Goal: Task Accomplishment & Management: Use online tool/utility

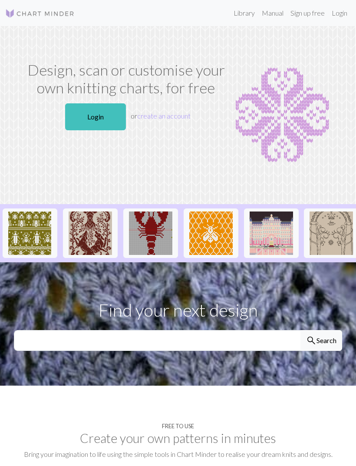
click at [104, 117] on link "Login" at bounding box center [95, 116] width 61 height 27
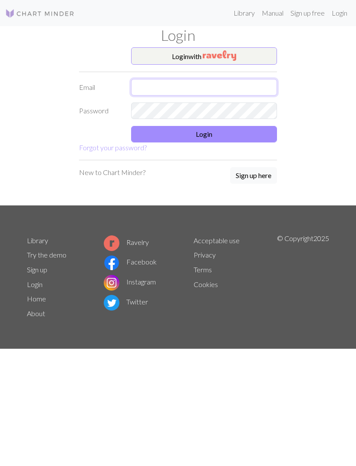
click at [233, 87] on input "text" at bounding box center [204, 87] width 146 height 17
type input "[EMAIL_ADDRESS][DOMAIN_NAME]"
click at [232, 127] on button "Login" at bounding box center [204, 134] width 146 height 17
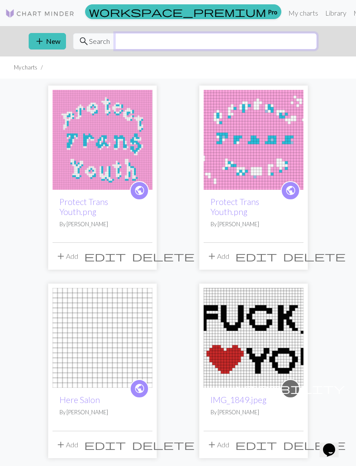
click at [173, 44] on input "text" at bounding box center [216, 41] width 202 height 17
click at [322, 15] on link "Library" at bounding box center [336, 12] width 28 height 17
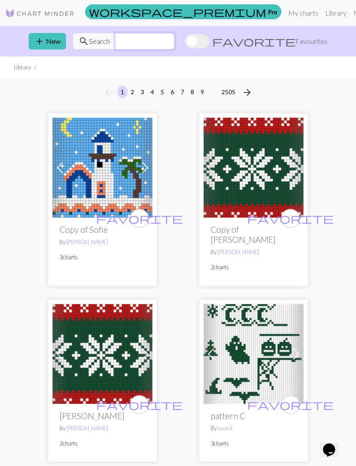
click at [175, 40] on input "text" at bounding box center [145, 41] width 60 height 17
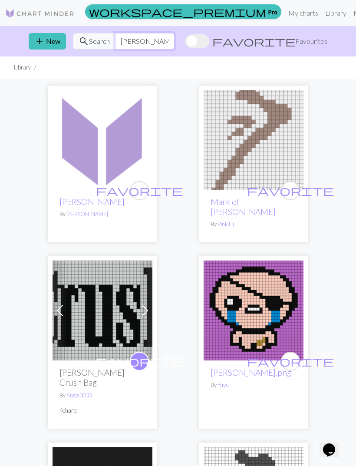
type input "[PERSON_NAME]"
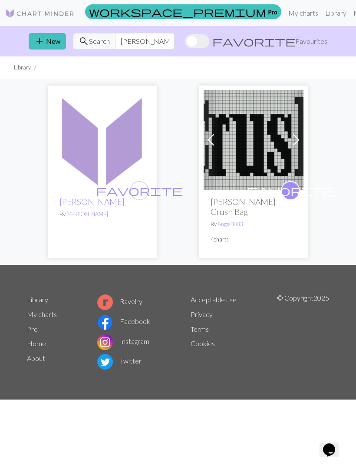
click at [294, 142] on span at bounding box center [297, 140] width 14 height 14
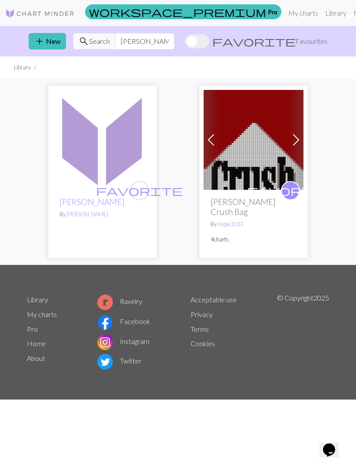
click at [296, 147] on link "Next" at bounding box center [296, 140] width 15 height 100
click at [297, 143] on span at bounding box center [297, 140] width 14 height 14
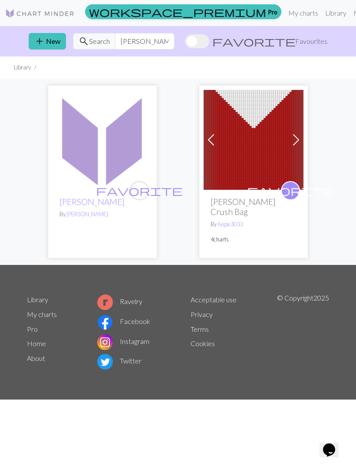
click at [297, 143] on span at bounding box center [297, 140] width 14 height 14
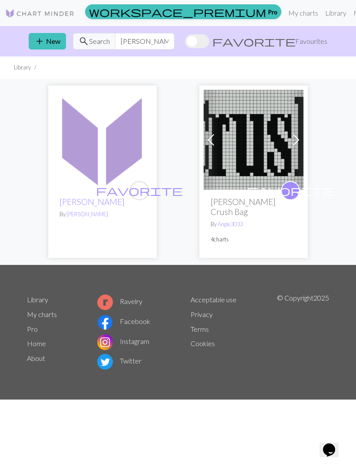
click at [297, 141] on span at bounding box center [297, 140] width 14 height 14
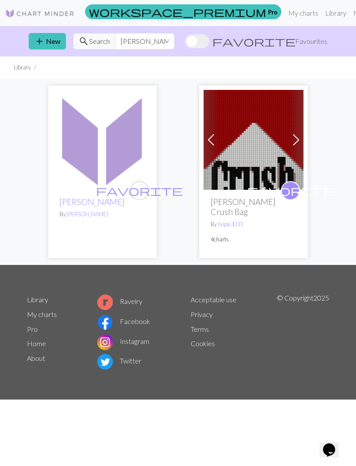
click at [125, 150] on img at bounding box center [103, 140] width 100 height 100
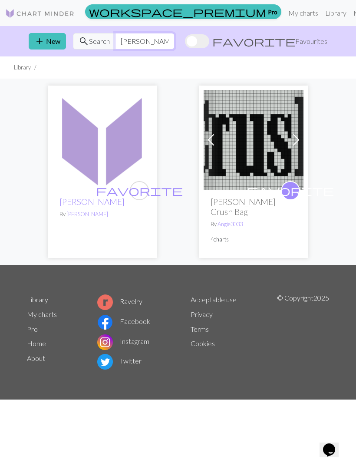
click at [175, 41] on input "[PERSON_NAME]" at bounding box center [145, 41] width 60 height 17
click at [175, 42] on input "[PERSON_NAME]" at bounding box center [145, 41] width 60 height 17
type input "P"
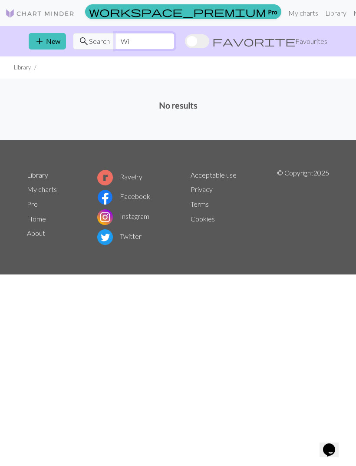
type input "W"
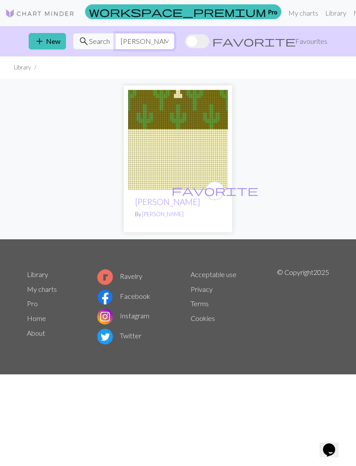
click at [175, 43] on input "Willoughby Tucker" at bounding box center [145, 41] width 60 height 17
click at [175, 48] on input "Willoughby Tucker" at bounding box center [145, 41] width 60 height 17
click at [175, 46] on input "Willoughby Tucker" at bounding box center [145, 41] width 60 height 17
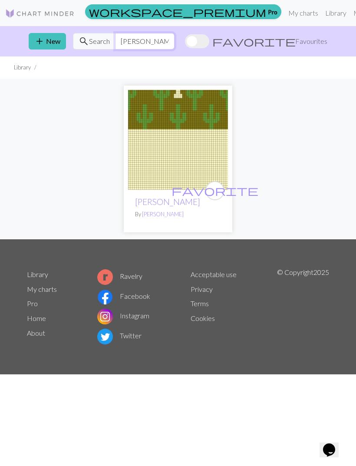
type input "5"
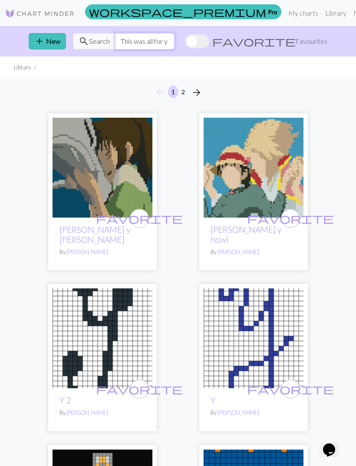
click at [175, 43] on input "This was all for y" at bounding box center [145, 41] width 60 height 17
click at [175, 42] on input "This was all for y" at bounding box center [145, 41] width 60 height 17
type input "T"
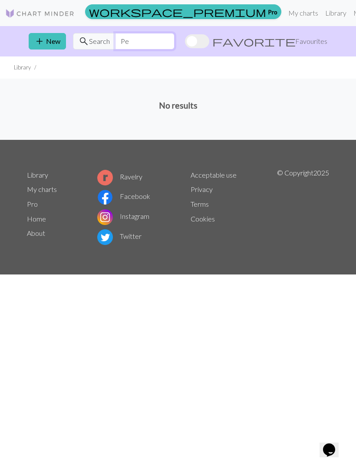
type input "P"
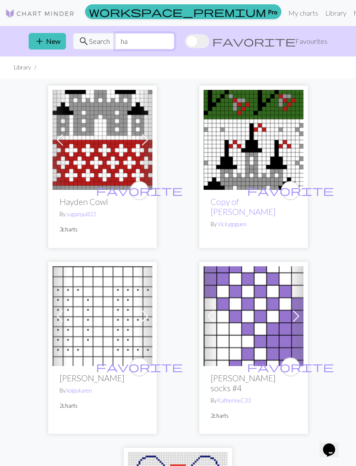
type input "h"
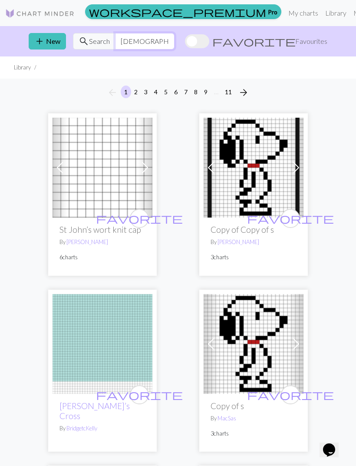
click at [175, 46] on input "preacher’s daughter" at bounding box center [145, 41] width 60 height 17
click at [322, 19] on link "Library" at bounding box center [336, 12] width 28 height 17
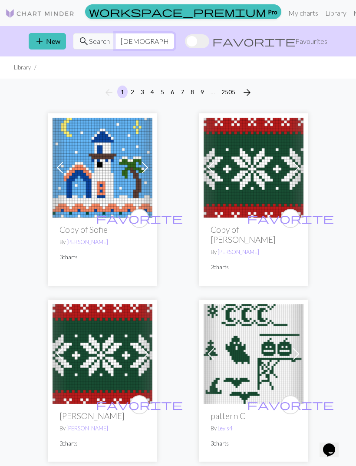
click at [175, 43] on input "preacher’s daughter" at bounding box center [145, 41] width 60 height 17
type input "p"
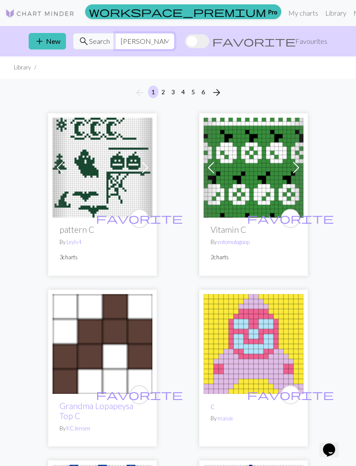
click at [175, 44] on input "Ethel c" at bounding box center [145, 41] width 60 height 17
click at [322, 15] on link "Library" at bounding box center [336, 12] width 28 height 17
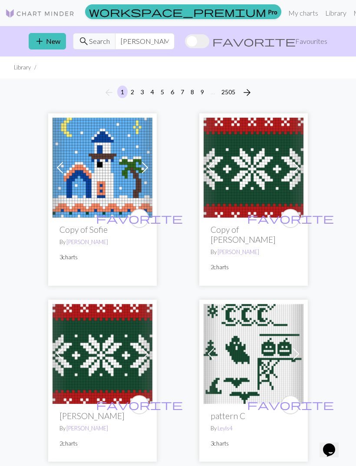
click at [322, 14] on link "Library" at bounding box center [336, 12] width 28 height 17
click at [313, 41] on span "Favourites" at bounding box center [312, 41] width 32 height 10
click at [185, 42] on input "favorite Favourites" at bounding box center [185, 42] width 0 height 0
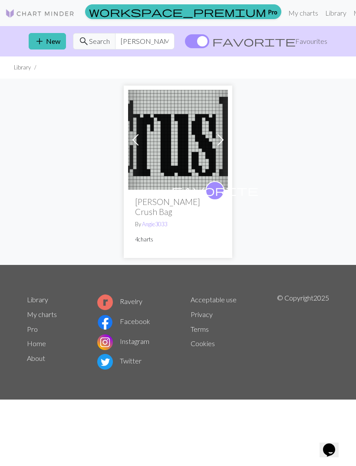
click at [316, 44] on span "Favourites" at bounding box center [312, 41] width 32 height 10
click at [185, 42] on input "favorite Favourites" at bounding box center [185, 42] width 0 height 0
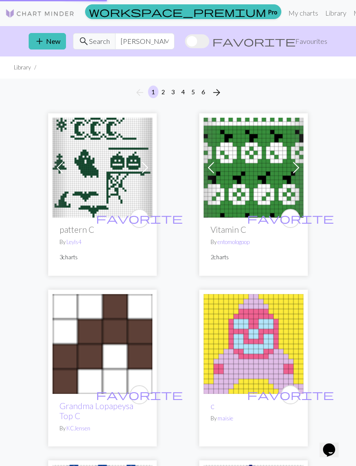
click at [320, 43] on span "Favourites" at bounding box center [312, 41] width 32 height 10
click at [185, 42] on input "favorite Favourites" at bounding box center [185, 42] width 0 height 0
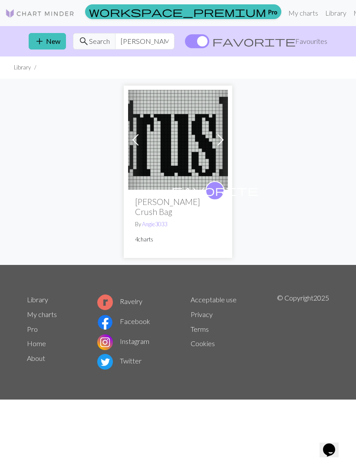
click at [322, 13] on link "Library" at bounding box center [336, 12] width 28 height 17
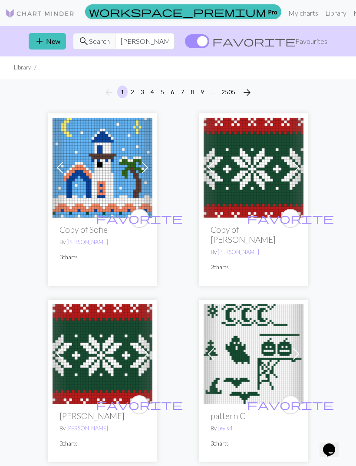
click at [28, 70] on li "Library" at bounding box center [22, 67] width 17 height 8
click at [159, 39] on input "Ethel c" at bounding box center [145, 41] width 60 height 17
click at [175, 41] on input "Ethel c" at bounding box center [145, 41] width 60 height 17
click at [175, 40] on input "Ethel c" at bounding box center [145, 41] width 60 height 17
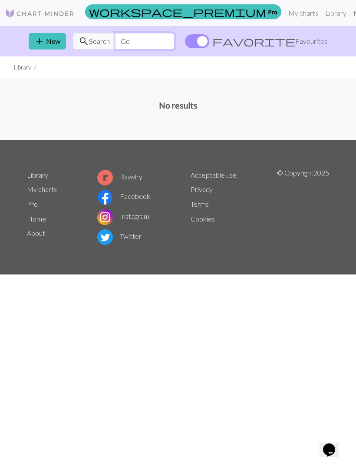
type input "G"
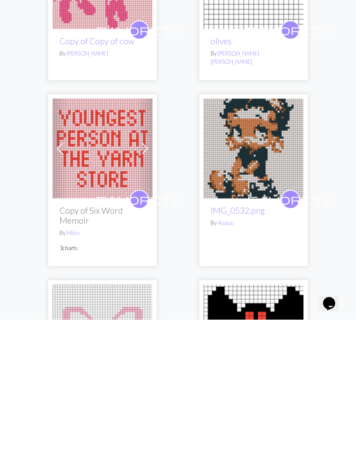
scroll to position [1601, 0]
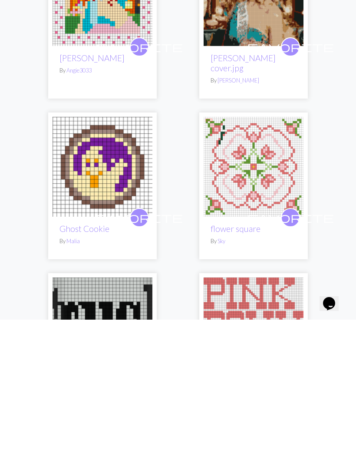
click at [114, 424] on img at bounding box center [103, 474] width 100 height 100
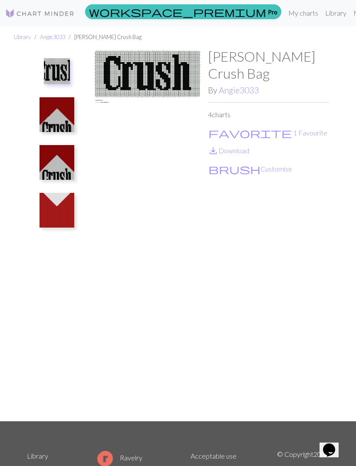
click at [247, 92] on link "Angie3033" at bounding box center [239, 90] width 40 height 10
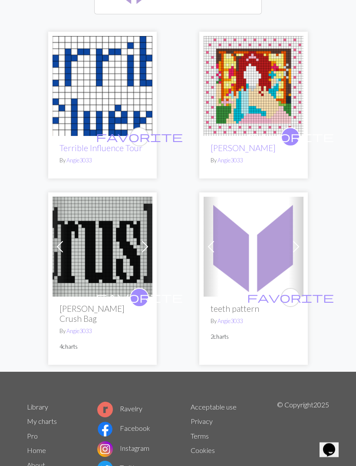
scroll to position [127, 0]
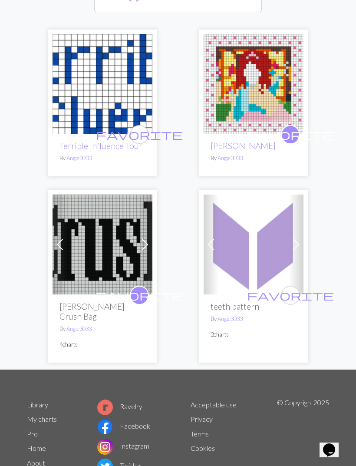
click at [264, 238] on img at bounding box center [254, 245] width 100 height 100
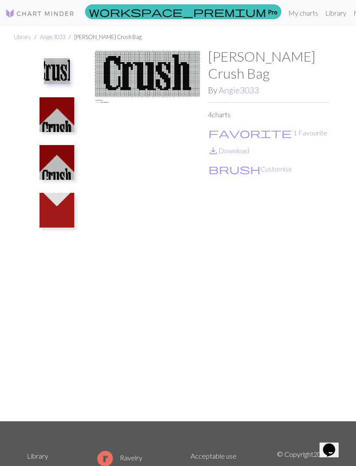
click at [24, 40] on link "Library" at bounding box center [22, 36] width 17 height 7
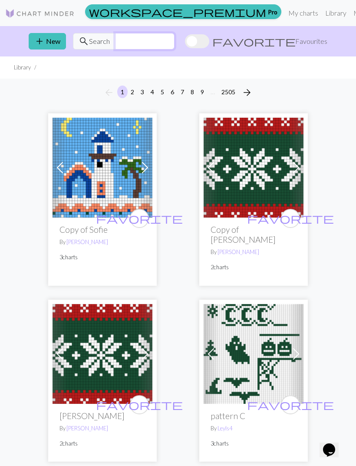
click at [175, 41] on input "text" at bounding box center [145, 41] width 60 height 17
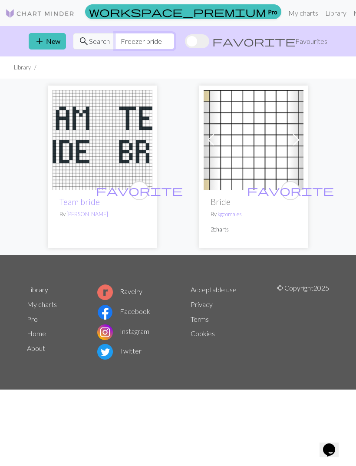
click at [175, 42] on input "Freezer bride" at bounding box center [145, 41] width 60 height 17
type input "F"
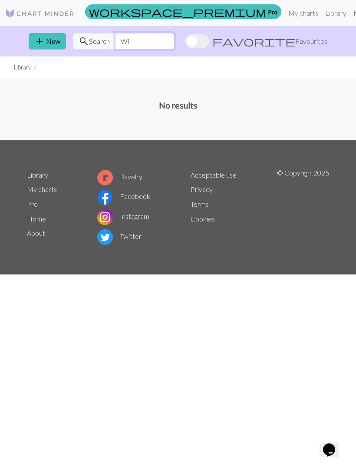
type input "W"
type input "P"
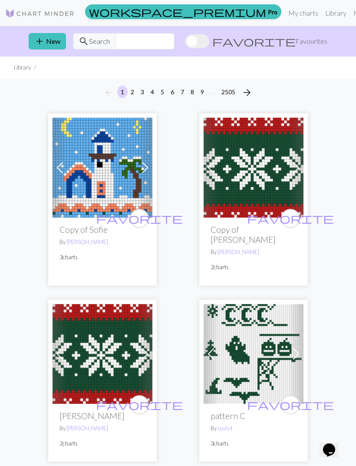
click at [285, 13] on link "My charts" at bounding box center [303, 12] width 37 height 17
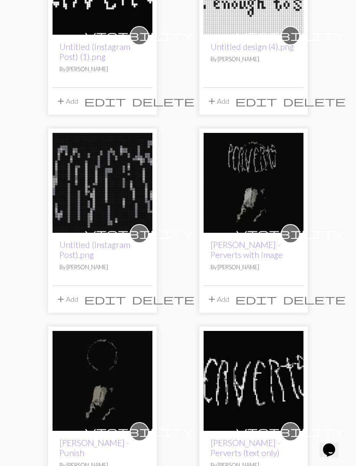
scroll to position [727, 0]
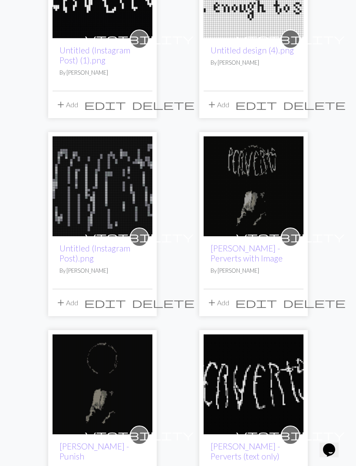
click at [295, 230] on span "visibility" at bounding box center [290, 236] width 109 height 13
click at [290, 230] on span "visibility" at bounding box center [290, 236] width 109 height 13
click at [291, 230] on span "visibility" at bounding box center [290, 236] width 109 height 13
click at [281, 186] on img at bounding box center [254, 187] width 100 height 100
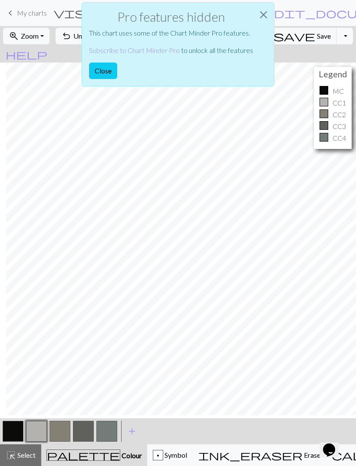
scroll to position [91, 245]
click at [107, 73] on button "Close" at bounding box center [103, 71] width 28 height 17
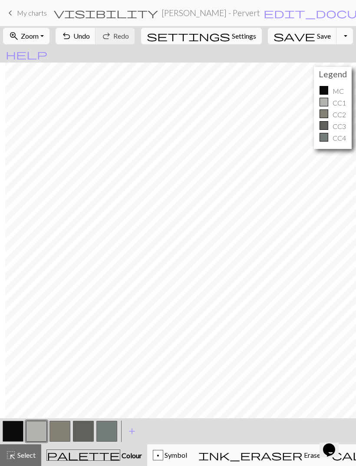
scroll to position [0, 360]
click at [50, 40] on button "zoom_in Zoom Zoom" at bounding box center [26, 36] width 47 height 17
click at [38, 58] on button "Fit all" at bounding box center [37, 55] width 69 height 14
click at [50, 41] on button "zoom_in Zoom Zoom" at bounding box center [26, 36] width 47 height 17
click at [60, 108] on button "50%" at bounding box center [37, 104] width 69 height 14
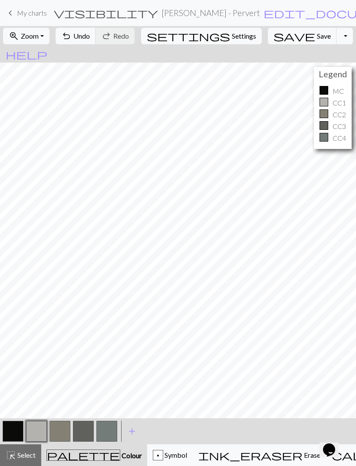
click at [50, 41] on button "zoom_in Zoom Zoom" at bounding box center [26, 36] width 47 height 17
click at [53, 89] on button "Fit height" at bounding box center [37, 83] width 69 height 14
click at [90, 37] on span "Undo" at bounding box center [81, 36] width 17 height 8
click at [50, 40] on button "zoom_in Zoom Zoom" at bounding box center [26, 36] width 47 height 17
click at [49, 57] on button "Fit all" at bounding box center [37, 55] width 69 height 14
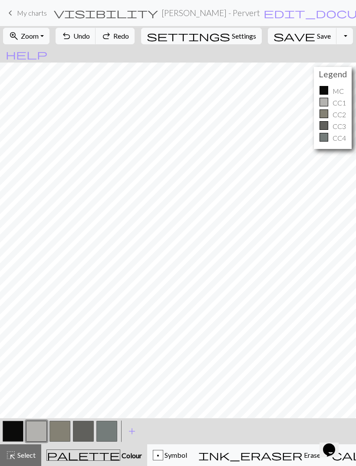
click at [50, 41] on button "zoom_in Zoom Zoom" at bounding box center [26, 36] width 47 height 17
click at [57, 73] on button "Fit width" at bounding box center [37, 69] width 69 height 14
click at [50, 41] on button "zoom_in Zoom Zoom" at bounding box center [26, 36] width 47 height 17
click at [54, 61] on button "Fit all" at bounding box center [37, 55] width 69 height 14
click at [90, 40] on span "Undo" at bounding box center [81, 36] width 17 height 8
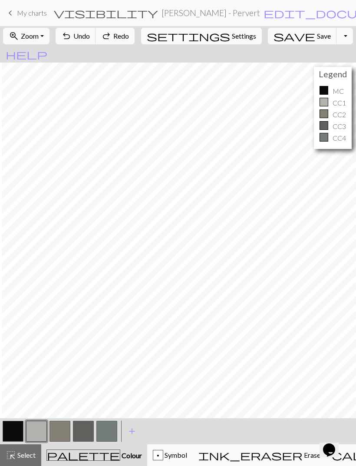
scroll to position [201, 189]
click at [19, 13] on span "My charts" at bounding box center [32, 13] width 30 height 8
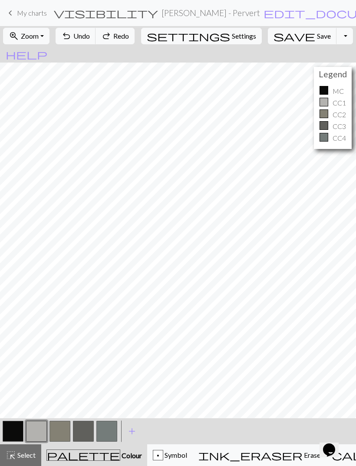
click at [20, 15] on span "My charts" at bounding box center [32, 13] width 30 height 8
click at [13, 13] on span "keyboard_arrow_left" at bounding box center [10, 13] width 10 height 12
click at [53, 46] on button "help Show me around" at bounding box center [26, 54] width 53 height 17
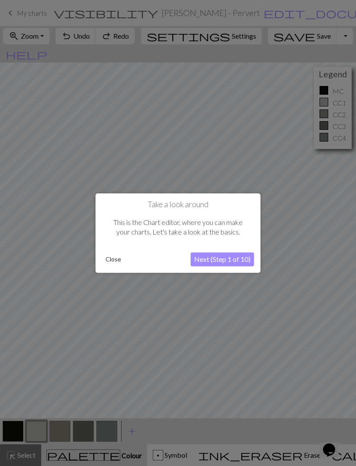
click at [120, 263] on button "Close" at bounding box center [113, 259] width 23 height 13
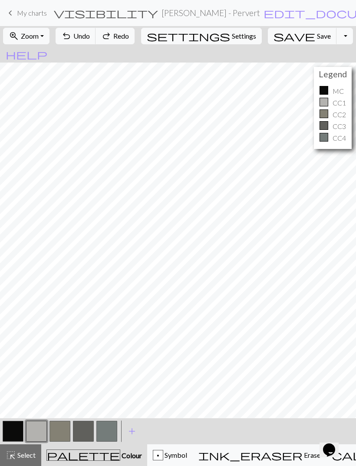
click at [162, 13] on h2 "Ethel Cain - Perverts with Image / Ethel Cain - Perverts with Image" at bounding box center [211, 13] width 98 height 10
select select "671a75269a36f0c63899c7fb"
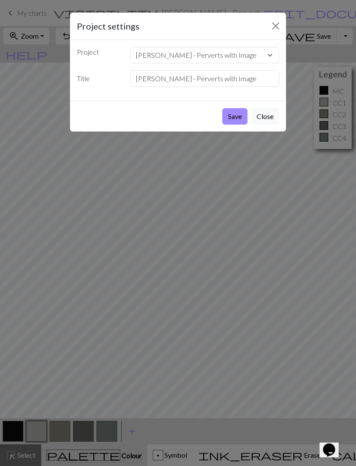
click at [266, 119] on button "Close" at bounding box center [265, 116] width 28 height 17
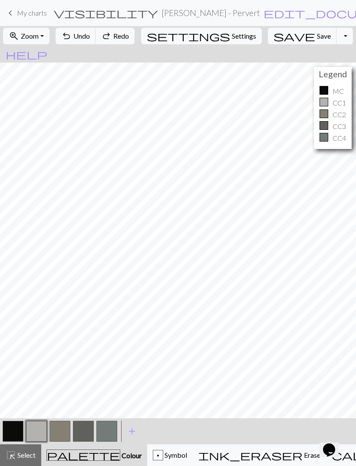
click at [20, 15] on span "My charts" at bounding box center [32, 13] width 30 height 8
click at [40, 16] on span "My charts" at bounding box center [32, 13] width 30 height 8
click at [30, 453] on span "Select" at bounding box center [26, 455] width 20 height 8
click at [27, 13] on span "My charts" at bounding box center [32, 13] width 30 height 8
click at [13, 14] on span "keyboard_arrow_left" at bounding box center [10, 13] width 10 height 12
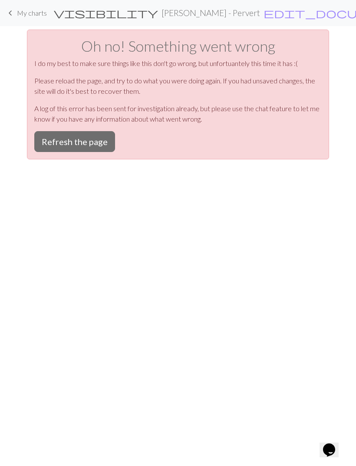
click at [90, 146] on button "Refresh the page" at bounding box center [74, 141] width 81 height 21
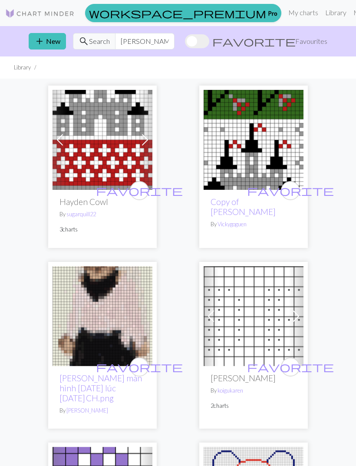
click at [163, 16] on span "workspace_premium" at bounding box center [177, 13] width 177 height 12
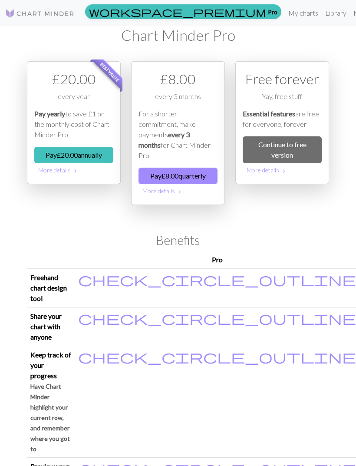
click at [285, 14] on link "My charts" at bounding box center [303, 12] width 37 height 17
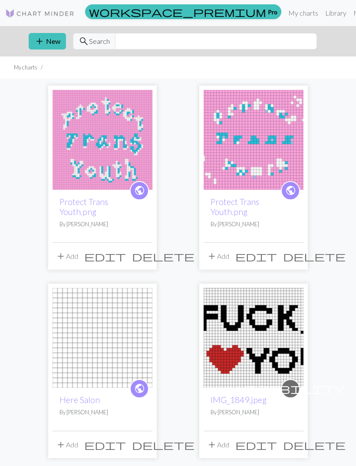
click at [57, 47] on button "add New" at bounding box center [47, 41] width 37 height 17
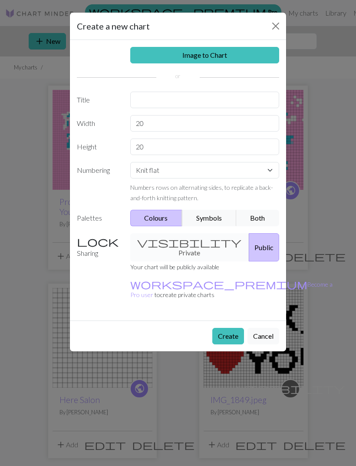
click at [250, 57] on link "Image to Chart" at bounding box center [205, 55] width 150 height 17
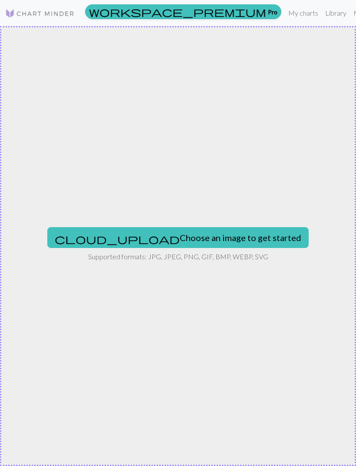
click at [216, 242] on button "cloud_upload Choose an image to get started" at bounding box center [178, 237] width 262 height 21
type input "C:\fakepath\IMG_0278.jpeg"
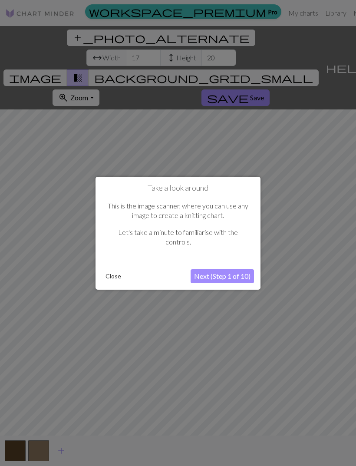
click at [236, 275] on button "Next (Step 1 of 10)" at bounding box center [222, 277] width 63 height 14
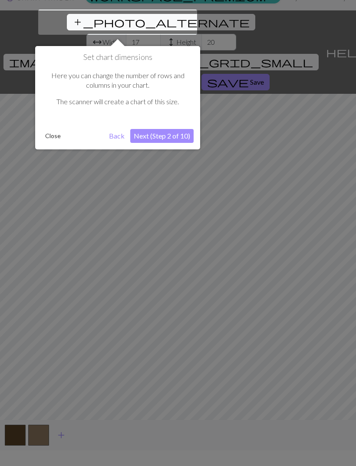
scroll to position [17, 0]
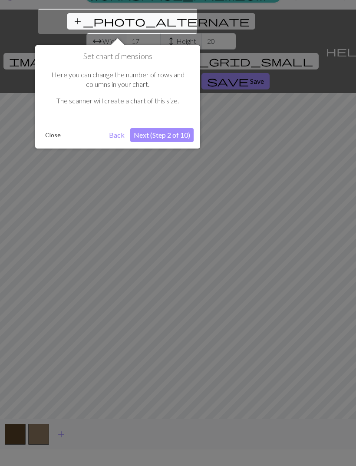
click at [160, 138] on button "Next (Step 2 of 10)" at bounding box center [161, 135] width 63 height 14
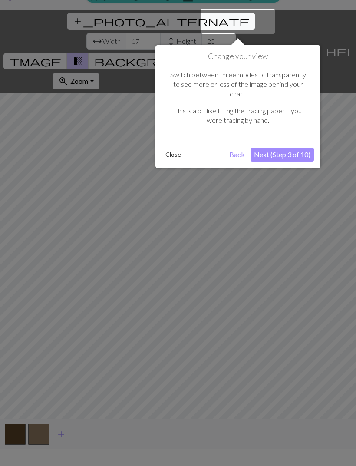
click at [297, 148] on button "Next (Step 3 of 10)" at bounding box center [282, 155] width 63 height 14
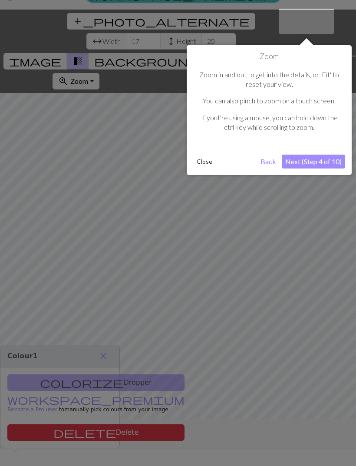
click at [308, 159] on button "Next (Step 4 of 10)" at bounding box center [313, 162] width 63 height 14
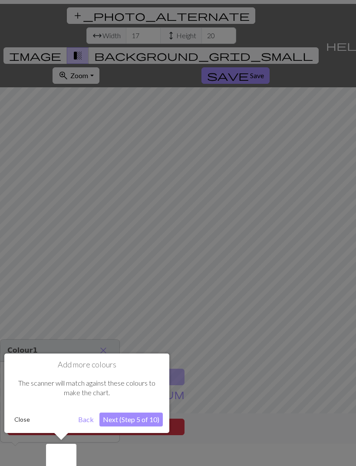
scroll to position [28, 0]
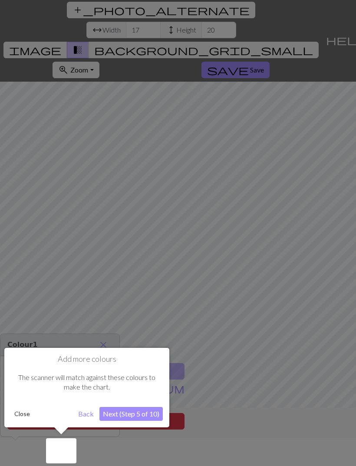
click at [146, 417] on button "Next (Step 5 of 10)" at bounding box center [131, 414] width 63 height 14
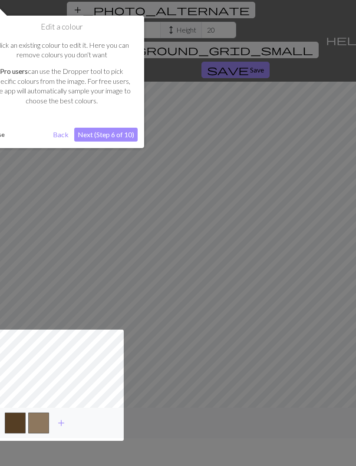
click at [133, 131] on button "Next (Step 6 of 10)" at bounding box center [105, 135] width 63 height 14
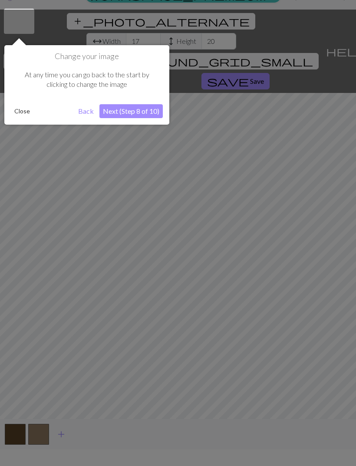
click at [148, 111] on button "Next (Step 8 of 10)" at bounding box center [131, 111] width 63 height 14
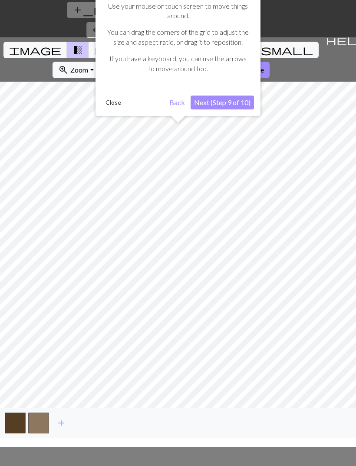
click at [236, 101] on button "Next (Step 9 of 10)" at bounding box center [222, 103] width 63 height 14
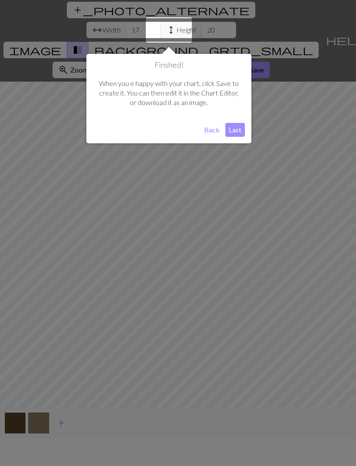
click at [237, 126] on button "Last" at bounding box center [236, 130] width 20 height 14
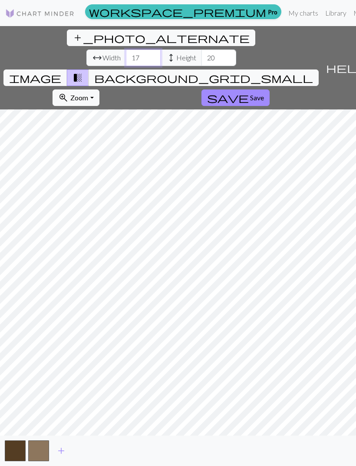
click at [126, 50] on input "17" at bounding box center [143, 58] width 35 height 17
type input "1"
type input "70"
click at [202, 50] on input "20" at bounding box center [219, 58] width 35 height 17
type input "2"
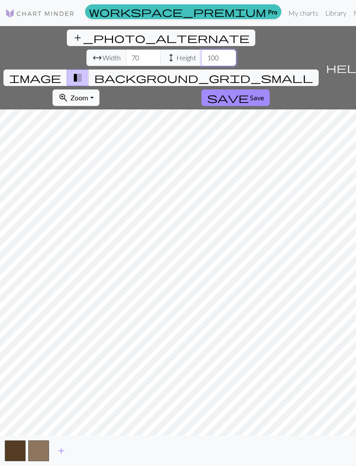
type input "100"
click at [262, 72] on span "background_grid_small" at bounding box center [203, 78] width 219 height 12
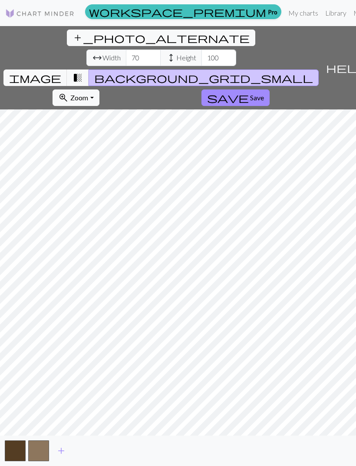
click at [83, 72] on span "transition_fade" at bounding box center [78, 78] width 10 height 12
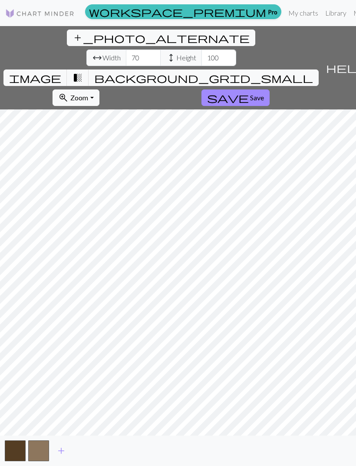
click at [61, 72] on span "image" at bounding box center [35, 78] width 52 height 12
click at [67, 453] on button "add" at bounding box center [61, 451] width 22 height 17
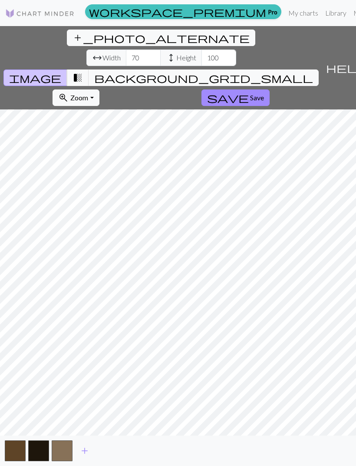
click at [87, 451] on span "add" at bounding box center [85, 451] width 10 height 12
click at [107, 453] on span "add" at bounding box center [108, 451] width 10 height 12
click at [61, 72] on span "image" at bounding box center [35, 78] width 52 height 12
click at [83, 72] on span "transition_fade" at bounding box center [78, 78] width 10 height 12
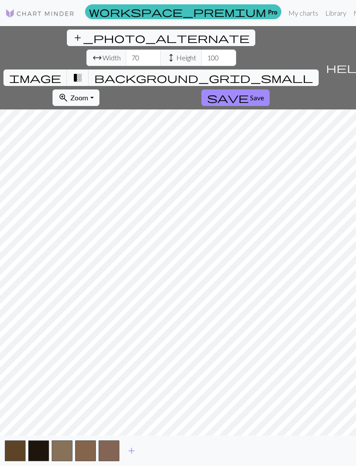
click at [264, 72] on span "background_grid_small" at bounding box center [203, 78] width 219 height 12
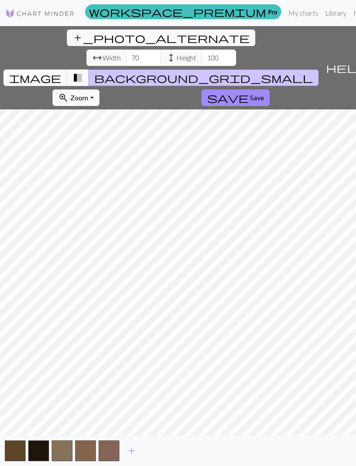
click at [83, 72] on span "transition_fade" at bounding box center [78, 78] width 10 height 12
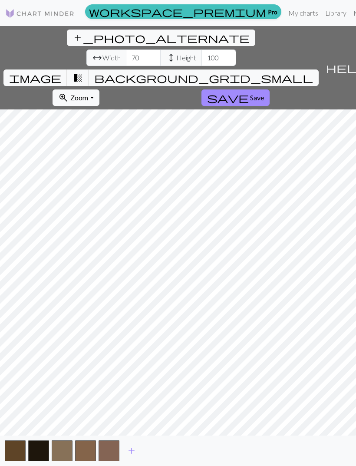
click at [83, 72] on span "transition_fade" at bounding box center [78, 78] width 10 height 12
click at [73, 32] on span "add_photo_alternate" at bounding box center [161, 38] width 177 height 12
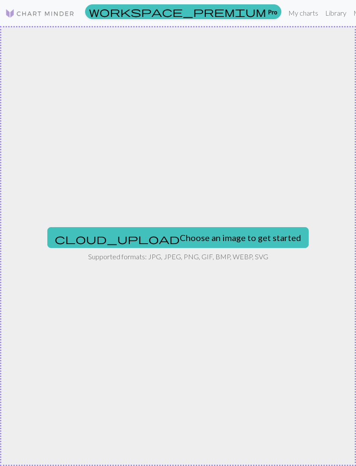
scroll to position [0, 0]
click at [230, 231] on button "cloud_upload Choose an image to get started" at bounding box center [178, 237] width 262 height 21
click at [223, 231] on button "cloud_upload Choose an image to get started" at bounding box center [178, 237] width 262 height 21
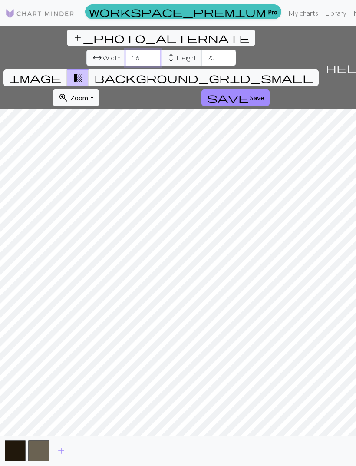
click at [126, 50] on input "16" at bounding box center [143, 58] width 35 height 17
type input "1"
type input "75"
click at [202, 50] on input "20" at bounding box center [219, 58] width 35 height 17
type input "2"
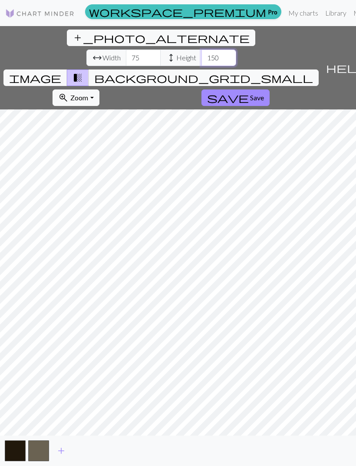
type input "150"
click at [254, 72] on span "background_grid_small" at bounding box center [203, 78] width 219 height 12
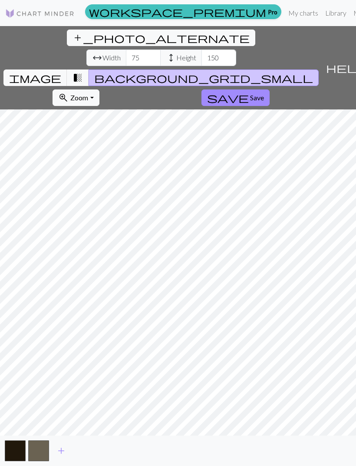
click at [61, 72] on span "image" at bounding box center [35, 78] width 52 height 12
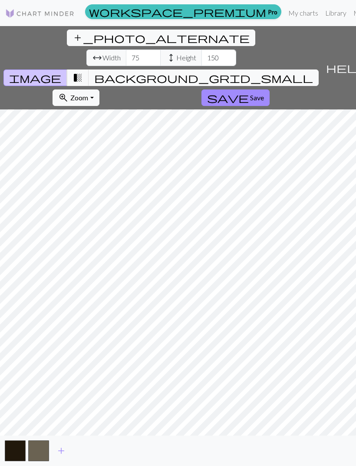
click at [83, 72] on span "transition_fade" at bounding box center [78, 78] width 10 height 12
click at [266, 70] on button "background_grid_small" at bounding box center [204, 78] width 230 height 17
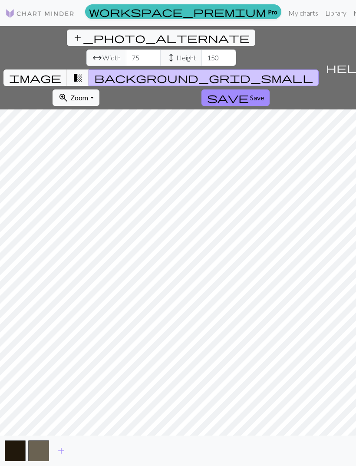
click at [83, 72] on span "transition_fade" at bounding box center [78, 78] width 10 height 12
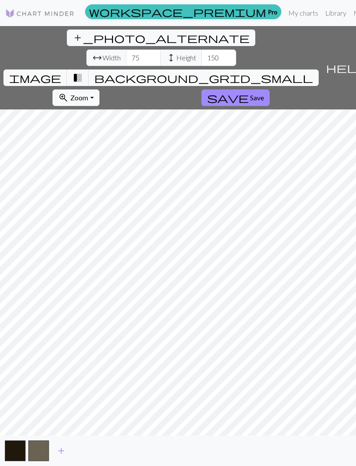
click at [61, 72] on span "image" at bounding box center [35, 78] width 52 height 12
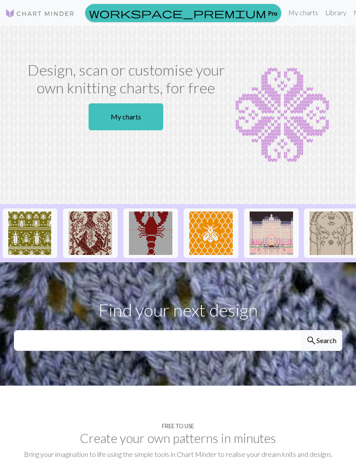
click at [322, 14] on link "Library" at bounding box center [336, 12] width 28 height 17
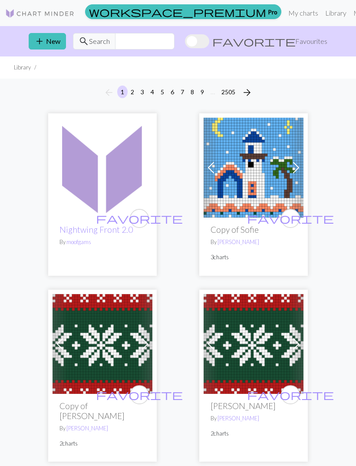
click at [58, 41] on button "add New" at bounding box center [47, 41] width 37 height 17
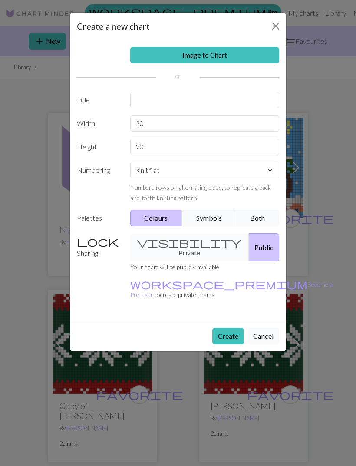
click at [253, 63] on link "Image to Chart" at bounding box center [205, 55] width 150 height 17
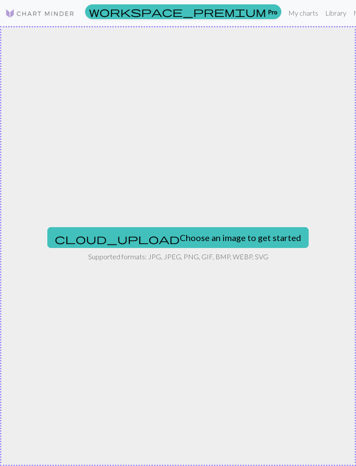
click at [205, 231] on button "cloud_upload Choose an image to get started" at bounding box center [178, 237] width 262 height 21
click at [185, 240] on button "cloud_upload Choose an image to get started" at bounding box center [178, 237] width 262 height 21
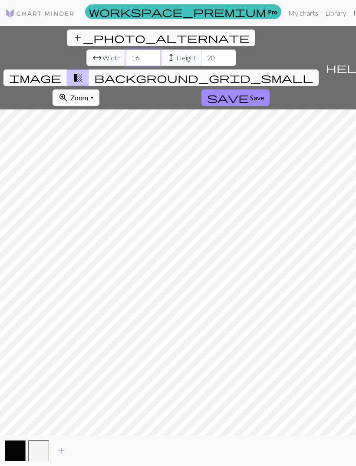
click at [126, 50] on input "16" at bounding box center [143, 58] width 35 height 17
click at [103, 53] on span "Width" at bounding box center [112, 58] width 18 height 10
click at [126, 50] on input "16" at bounding box center [143, 58] width 35 height 17
type input "1"
type input "75"
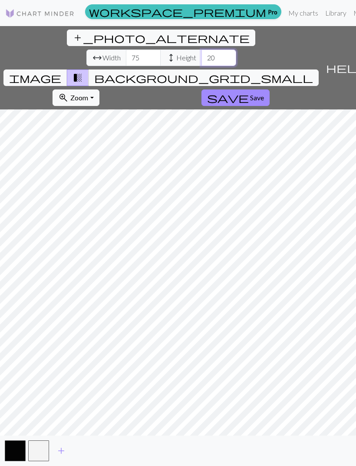
click at [202, 50] on input "20" at bounding box center [219, 58] width 35 height 17
type input "2"
type input "200"
click at [126, 50] on input "75" at bounding box center [143, 58] width 35 height 17
type input "7"
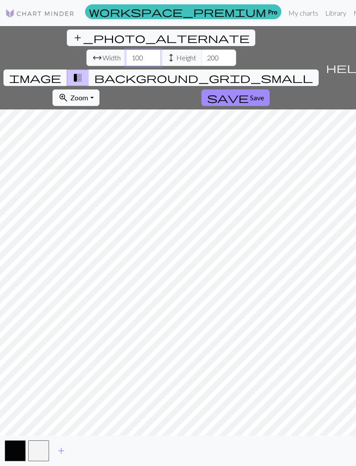
type input "100"
click at [202, 50] on input "200" at bounding box center [219, 58] width 35 height 17
type input "2"
type input "1"
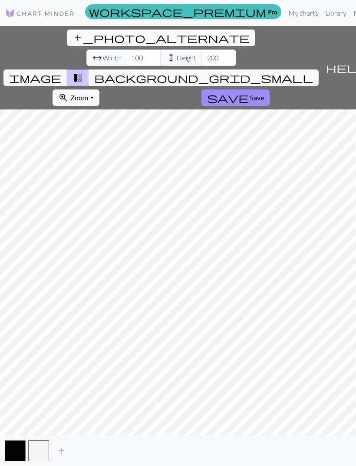
click at [263, 72] on span "background_grid_small" at bounding box center [203, 78] width 219 height 12
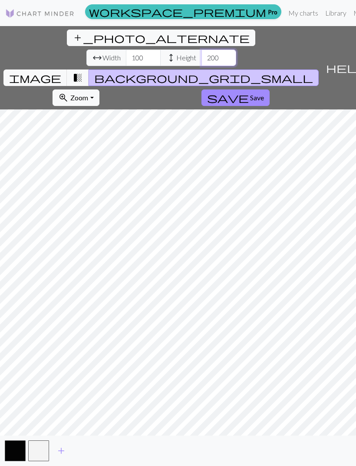
click at [202, 50] on input "200" at bounding box center [219, 58] width 35 height 17
type input "2"
type input "1"
type input "200"
click at [126, 50] on input "100" at bounding box center [143, 58] width 35 height 17
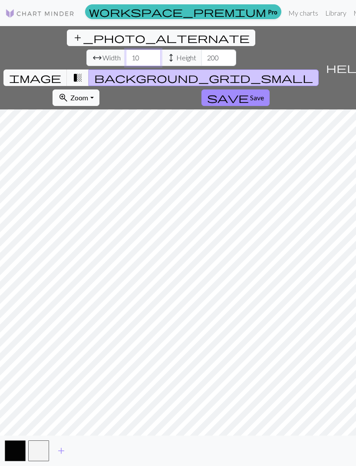
type input "1"
type input "125"
click at [250, 93] on span "Save" at bounding box center [257, 97] width 14 height 8
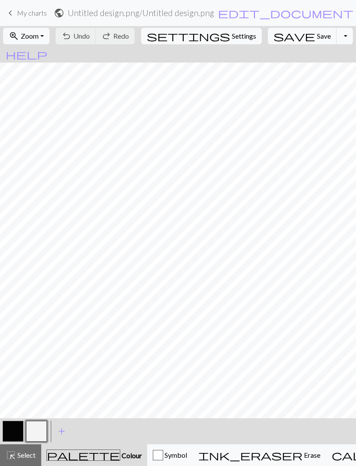
click at [278, 40] on span "save" at bounding box center [295, 36] width 42 height 12
click at [280, 41] on span "save" at bounding box center [295, 36] width 42 height 12
click at [283, 40] on button "save Save Save" at bounding box center [302, 36] width 69 height 17
click at [337, 39] on button "Toggle Dropdown" at bounding box center [345, 36] width 17 height 17
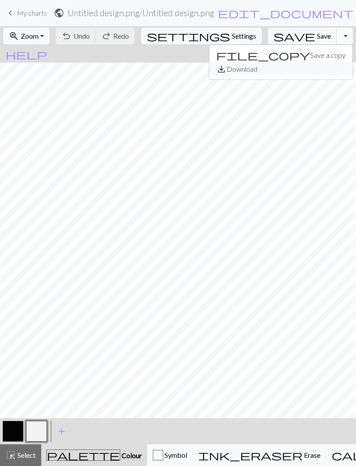
click at [290, 74] on button "save_alt Download" at bounding box center [281, 69] width 143 height 14
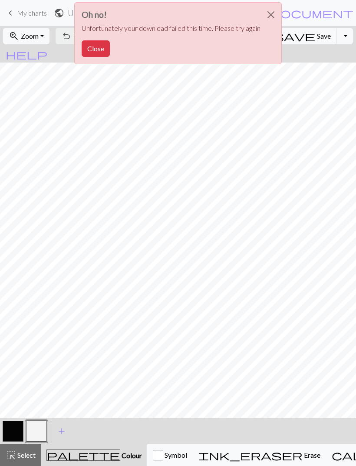
click at [93, 47] on button "Close" at bounding box center [96, 48] width 28 height 17
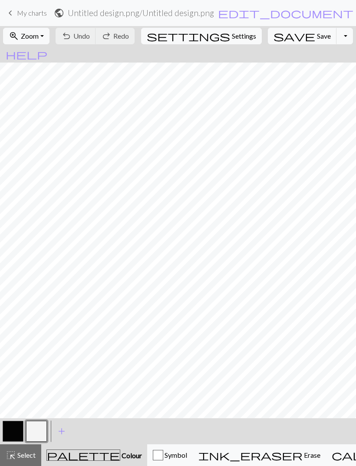
click at [337, 38] on button "Toggle Dropdown" at bounding box center [345, 36] width 17 height 17
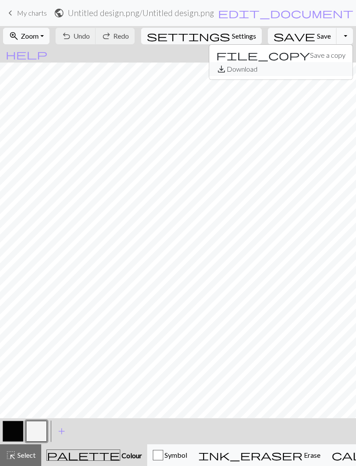
click at [290, 75] on button "save_alt Download" at bounding box center [281, 69] width 143 height 14
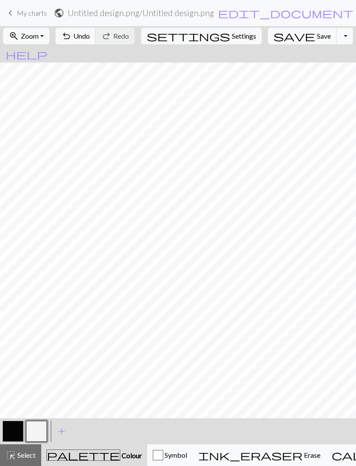
click at [96, 42] on button "undo Undo Undo" at bounding box center [76, 36] width 40 height 17
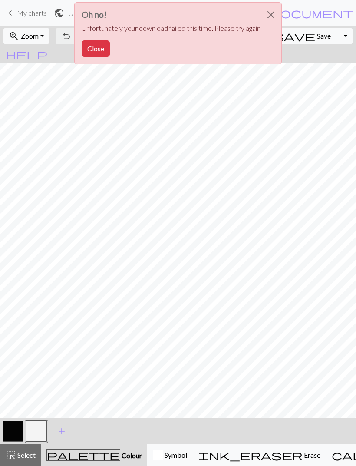
click at [100, 48] on button "Close" at bounding box center [96, 48] width 28 height 17
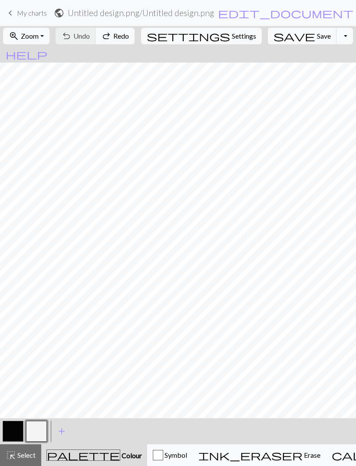
click at [50, 36] on button "zoom_in Zoom Zoom" at bounding box center [26, 36] width 47 height 17
click at [57, 56] on button "Fit all" at bounding box center [37, 55] width 69 height 14
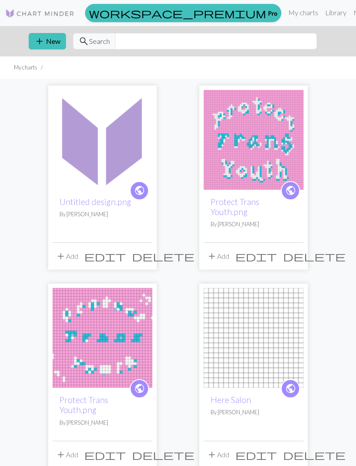
click at [113, 166] on img at bounding box center [103, 140] width 100 height 100
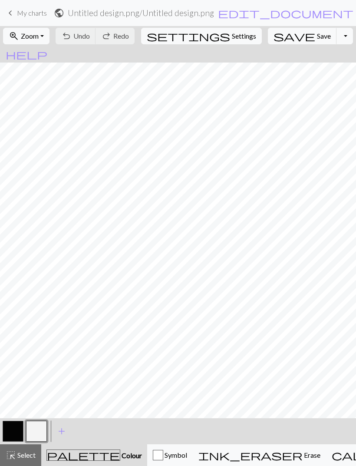
click at [337, 37] on button "Toggle Dropdown" at bounding box center [345, 36] width 17 height 17
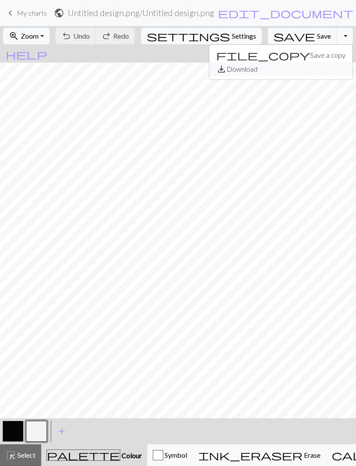
click at [289, 71] on button "save_alt Download" at bounding box center [281, 69] width 143 height 14
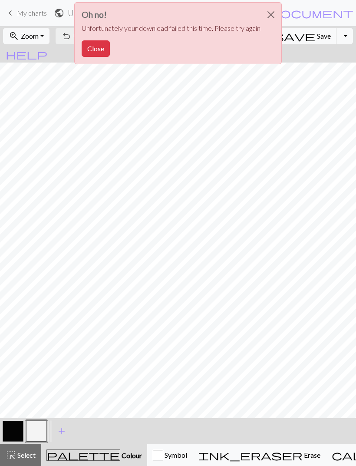
click at [268, 17] on button "Close" at bounding box center [271, 15] width 21 height 24
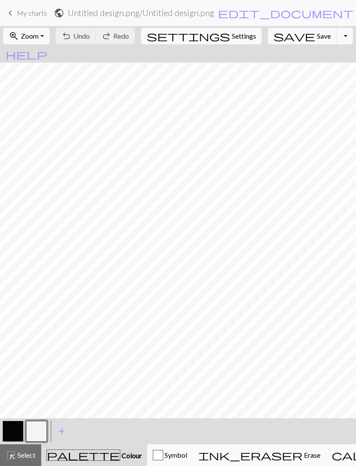
click at [317, 33] on span "Save" at bounding box center [324, 36] width 14 height 8
click at [283, 38] on button "save Save Save" at bounding box center [302, 36] width 69 height 17
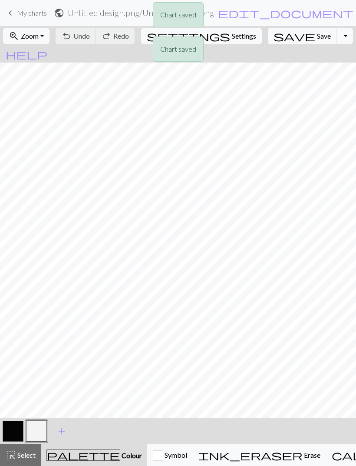
click at [286, 37] on div "Chart saved Chart saved" at bounding box center [178, 34] width 356 height 69
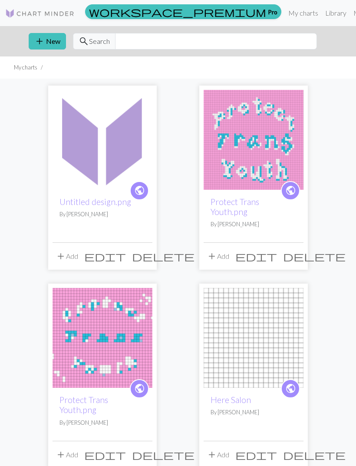
click at [142, 192] on span "public" at bounding box center [139, 190] width 11 height 13
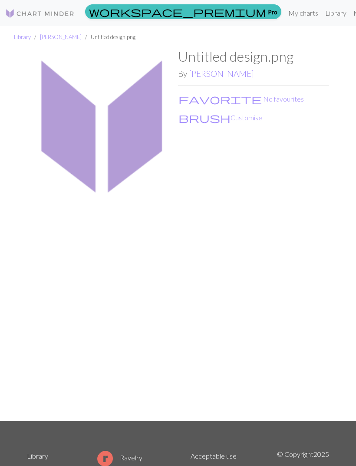
click at [142, 117] on img at bounding box center [102, 234] width 151 height 373
click at [65, 38] on link "[PERSON_NAME]" at bounding box center [61, 36] width 42 height 7
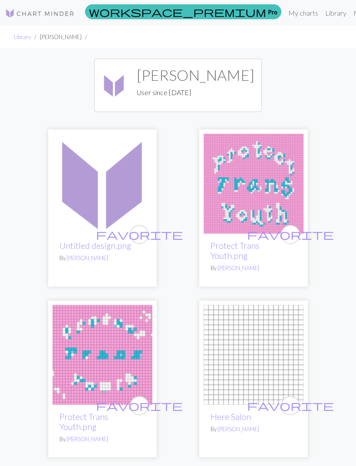
click at [121, 203] on img at bounding box center [103, 184] width 100 height 100
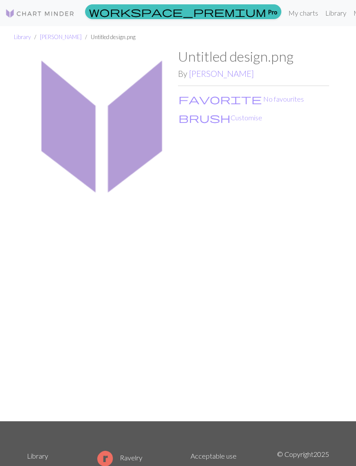
click at [130, 129] on img at bounding box center [102, 234] width 151 height 373
click at [322, 14] on link "Library" at bounding box center [336, 12] width 28 height 17
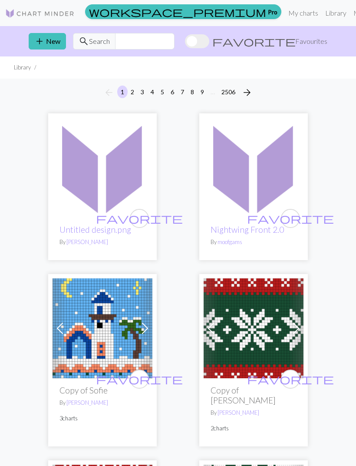
click at [233, 161] on img at bounding box center [254, 168] width 100 height 100
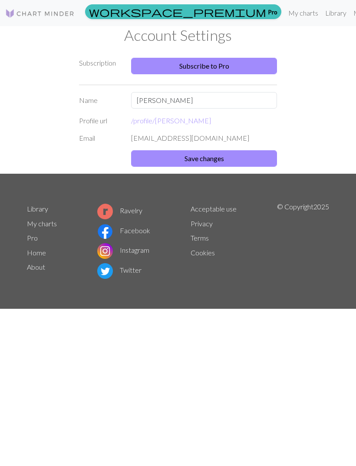
click at [322, 16] on link "Library" at bounding box center [336, 12] width 28 height 17
click at [285, 15] on link "My charts" at bounding box center [303, 12] width 37 height 17
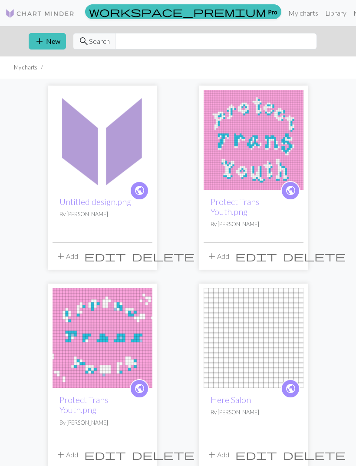
click at [123, 122] on img at bounding box center [103, 140] width 100 height 100
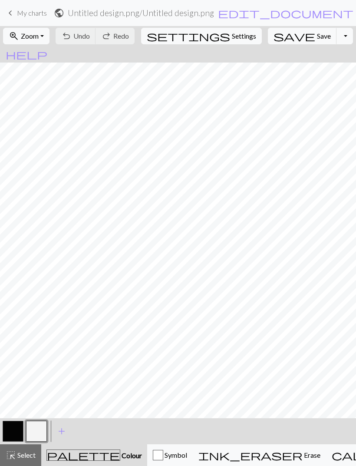
click at [232, 40] on span "Settings" at bounding box center [244, 36] width 24 height 10
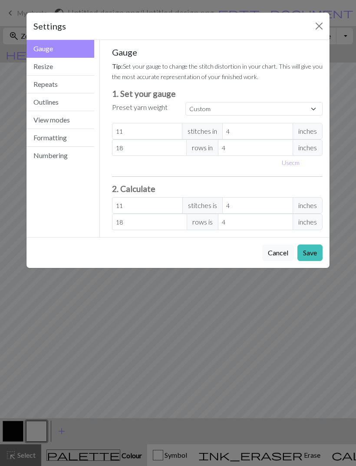
click at [313, 250] on button "Save" at bounding box center [310, 253] width 25 height 17
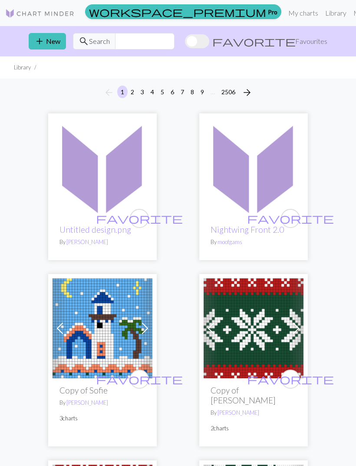
click at [285, 14] on link "My charts" at bounding box center [303, 12] width 37 height 17
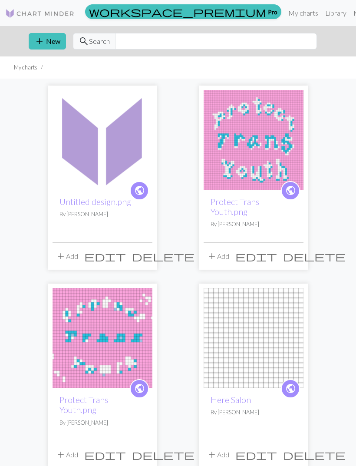
click at [112, 154] on img at bounding box center [103, 140] width 100 height 100
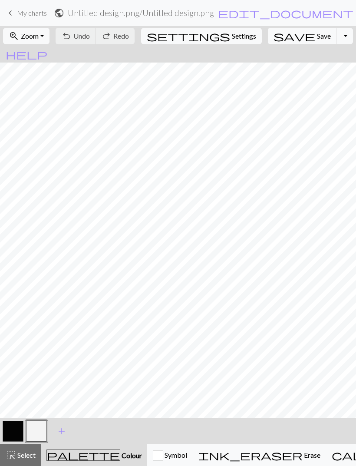
click at [317, 34] on span "Save" at bounding box center [324, 36] width 14 height 8
click at [337, 35] on button "Toggle Dropdown" at bounding box center [345, 36] width 17 height 17
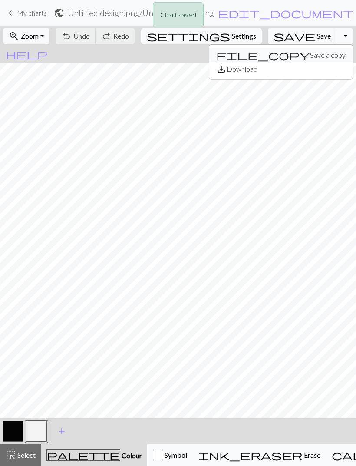
click at [299, 53] on button "file_copy Save a copy" at bounding box center [281, 55] width 143 height 14
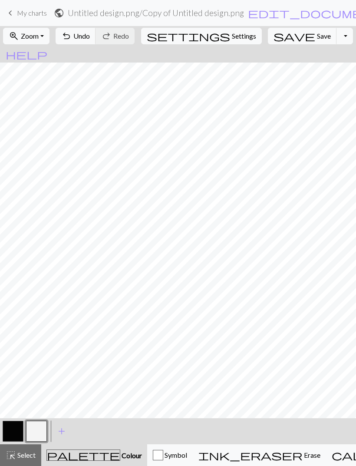
click at [337, 34] on button "Toggle Dropdown" at bounding box center [345, 36] width 17 height 17
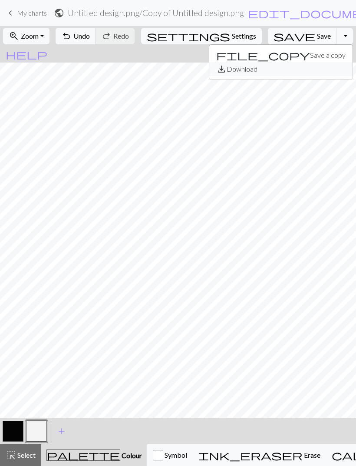
click at [298, 68] on button "save_alt Download" at bounding box center [281, 69] width 143 height 14
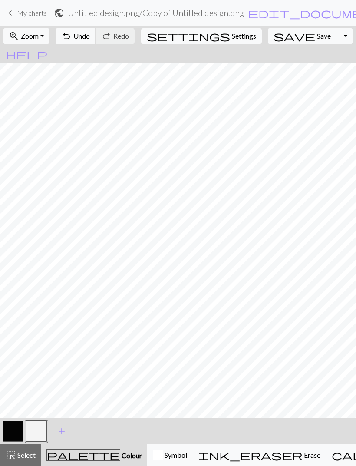
click at [203, 21] on form "public Untitled design.png / Copy of Untitled design.png edit_document Edit set…" at bounding box center [219, 12] width 330 height 17
click at [47, 48] on span "help" at bounding box center [27, 54] width 42 height 12
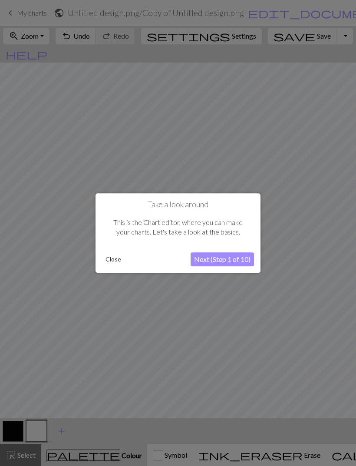
click at [123, 259] on button "Close" at bounding box center [113, 259] width 23 height 13
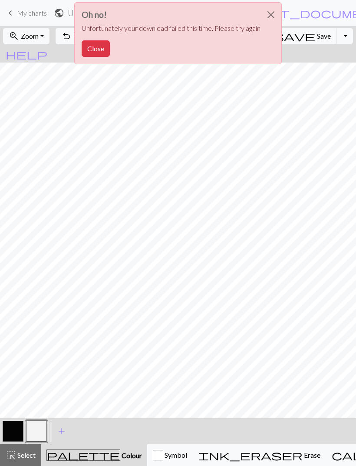
click at [104, 47] on button "Close" at bounding box center [96, 48] width 28 height 17
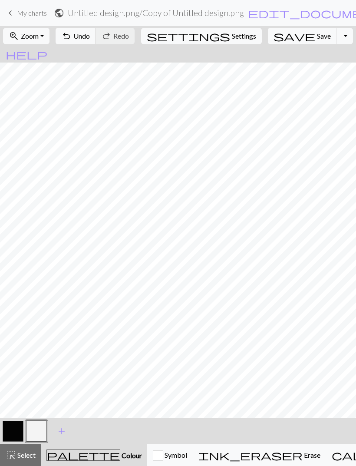
click at [47, 48] on span "help" at bounding box center [27, 54] width 42 height 12
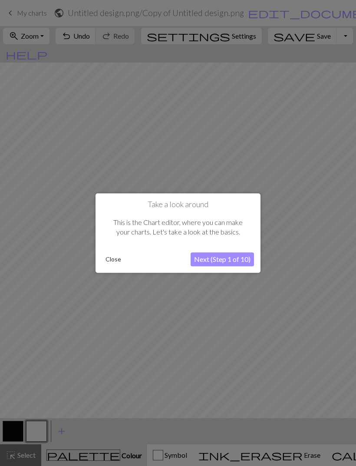
click at [119, 263] on button "Close" at bounding box center [113, 259] width 23 height 13
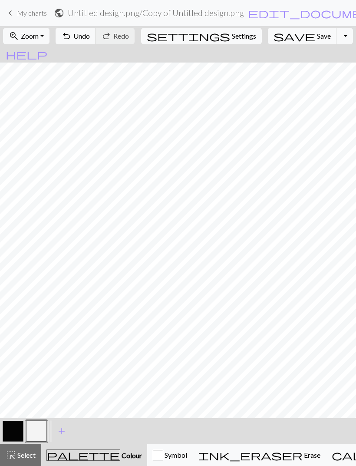
click at [337, 43] on button "Toggle Dropdown" at bounding box center [345, 36] width 17 height 17
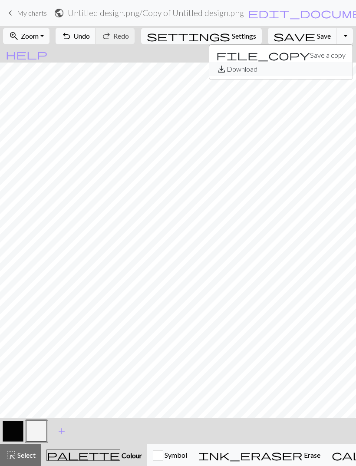
click at [296, 71] on button "save_alt Download" at bounding box center [281, 69] width 143 height 14
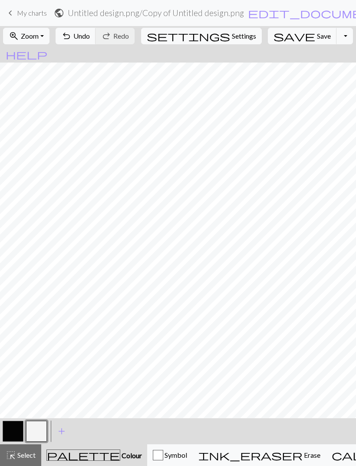
click at [140, 14] on h2 "Untitled design.png / Copy of Untitled design.png" at bounding box center [156, 13] width 176 height 10
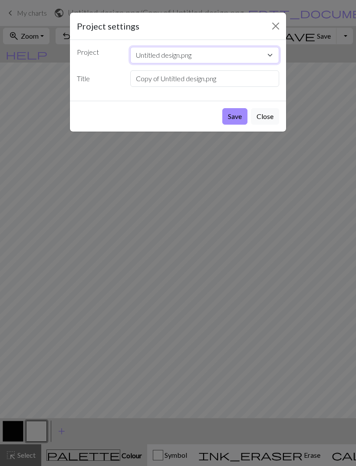
click at [256, 57] on select "Untitled design.png Protect Trans Youth.png Protect Trans Youth.png Here Salon …" at bounding box center [205, 55] width 150 height 17
click at [250, 57] on select "Untitled design.png Protect Trans Youth.png Protect Trans Youth.png Here Salon …" at bounding box center [205, 55] width 150 height 17
click at [236, 75] on input "Copy of Untitled design.png" at bounding box center [205, 78] width 150 height 17
type input "Copy o"
type input "[PERSON_NAME] Logo"
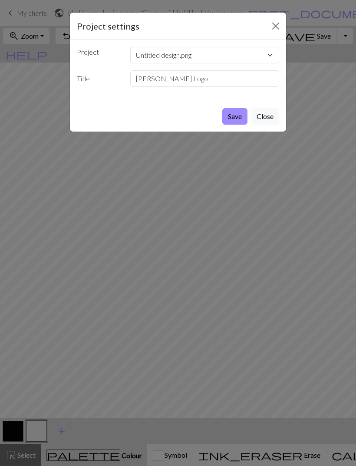
click at [235, 124] on button "Save" at bounding box center [235, 116] width 25 height 17
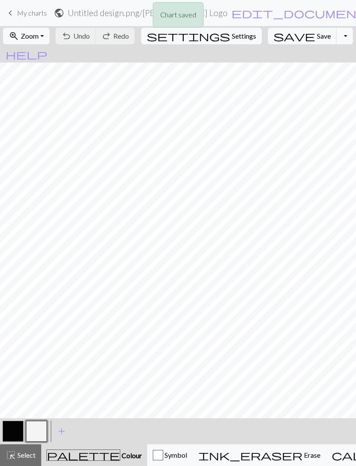
click at [125, 13] on div "Chart saved" at bounding box center [178, 17] width 356 height 34
click at [337, 39] on button "Toggle Dropdown" at bounding box center [345, 36] width 17 height 17
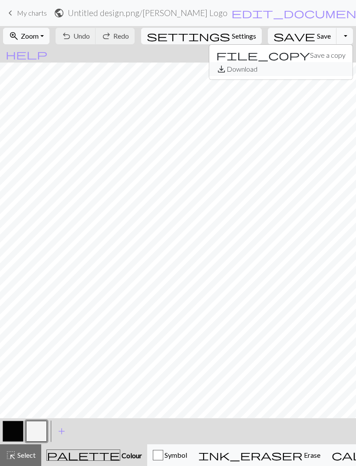
click at [293, 72] on button "save_alt Download" at bounding box center [281, 69] width 143 height 14
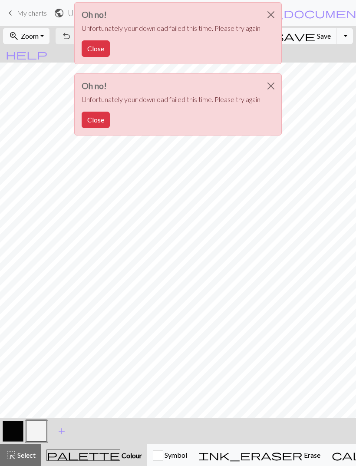
click at [275, 89] on button "Close" at bounding box center [271, 86] width 21 height 24
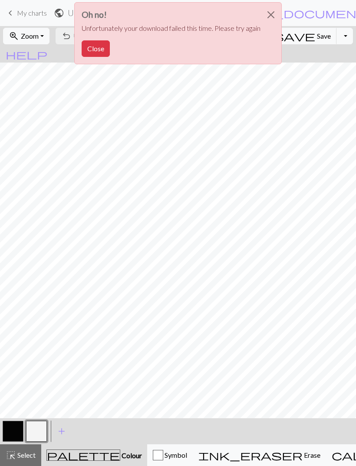
click at [274, 17] on button "Close" at bounding box center [271, 15] width 21 height 24
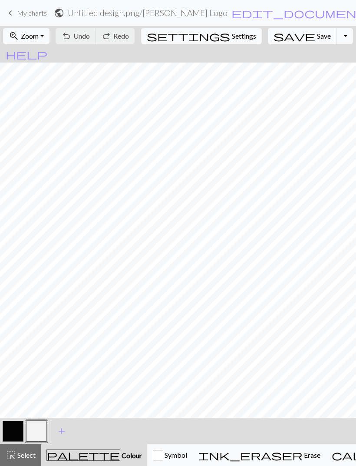
click at [46, 12] on span "My charts" at bounding box center [32, 13] width 30 height 8
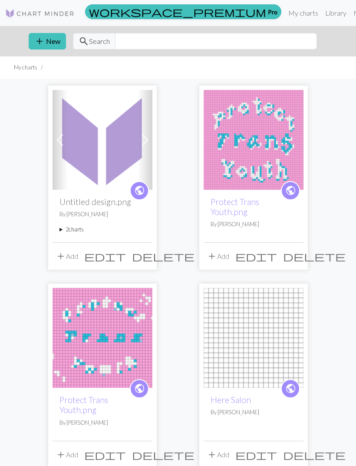
click at [126, 258] on span "edit" at bounding box center [105, 256] width 42 height 12
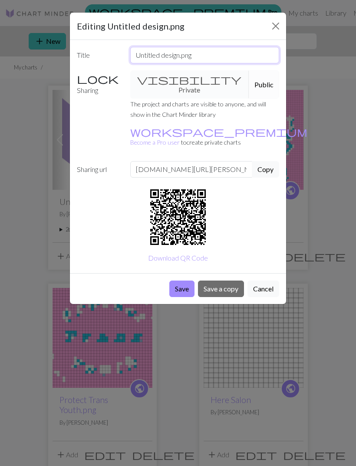
click at [237, 57] on input "Untitled design.png" at bounding box center [205, 55] width 150 height 17
type input "U"
type input "[PERSON_NAME] Logo"
click at [188, 281] on button "Save" at bounding box center [182, 289] width 25 height 17
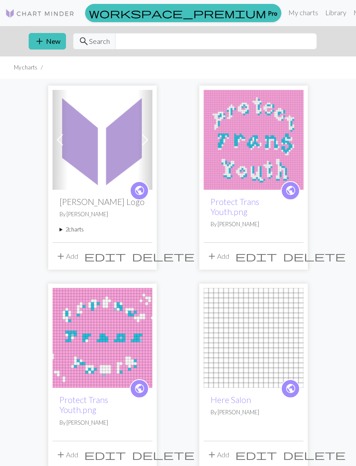
click at [152, 150] on link "Next" at bounding box center [145, 140] width 15 height 100
click at [144, 144] on span at bounding box center [145, 140] width 14 height 14
click at [70, 233] on summary "2 charts" at bounding box center [103, 230] width 86 height 8
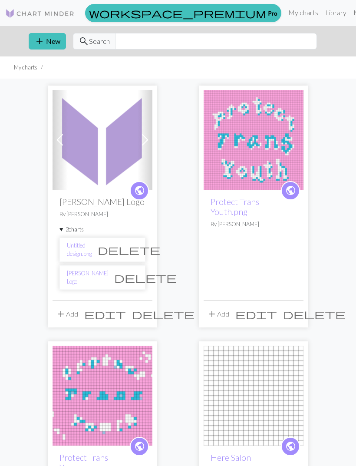
click at [84, 280] on link "[PERSON_NAME] Logo" at bounding box center [88, 278] width 42 height 17
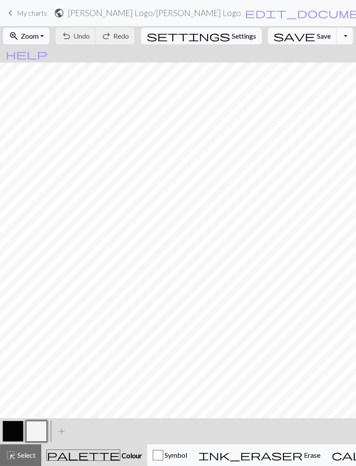
click at [337, 43] on button "Toggle Dropdown" at bounding box center [345, 36] width 17 height 17
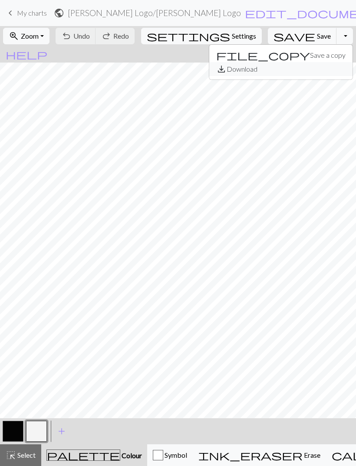
click at [294, 67] on button "save_alt Download" at bounding box center [281, 69] width 143 height 14
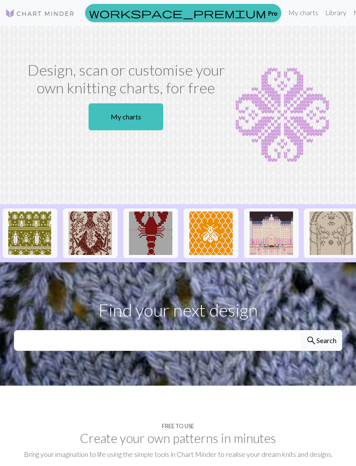
click at [285, 17] on link "My charts" at bounding box center [303, 12] width 37 height 17
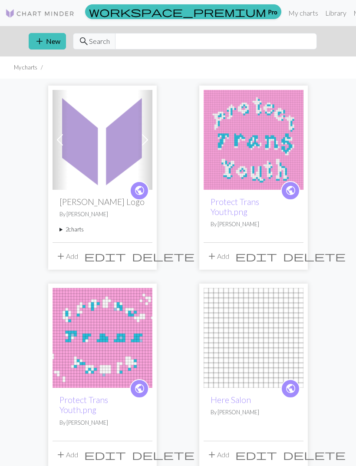
click at [117, 143] on img at bounding box center [103, 140] width 100 height 100
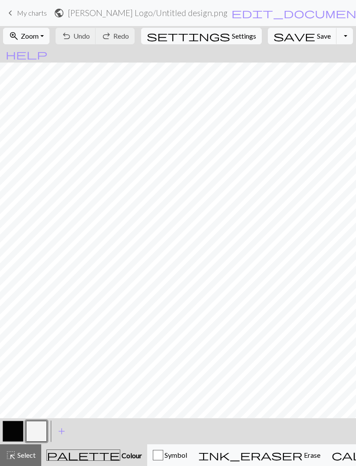
click at [337, 41] on button "Toggle Dropdown" at bounding box center [345, 36] width 17 height 17
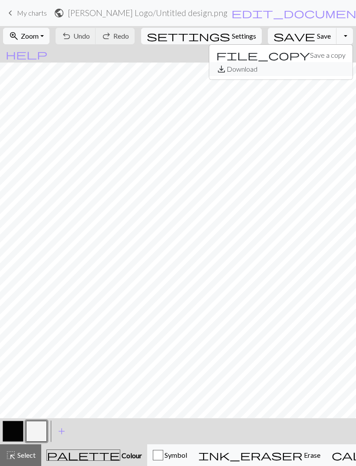
click at [292, 72] on button "save_alt Download" at bounding box center [281, 69] width 143 height 14
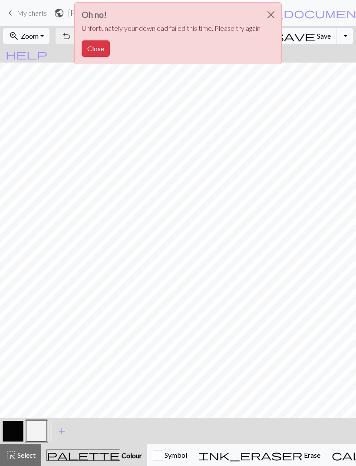
click at [97, 50] on button "Close" at bounding box center [96, 48] width 28 height 17
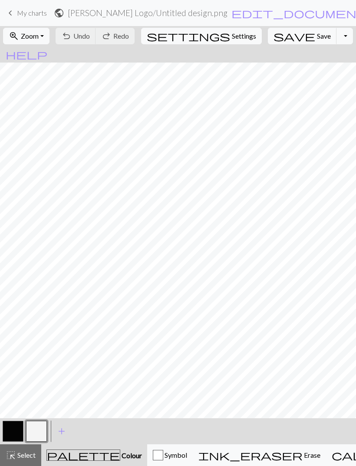
click at [17, 16] on link "keyboard_arrow_left My charts" at bounding box center [26, 13] width 42 height 15
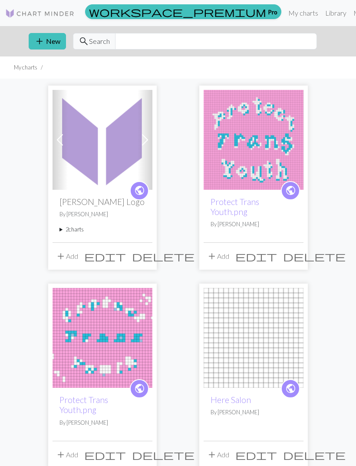
click at [53, 38] on button "add New" at bounding box center [47, 41] width 37 height 17
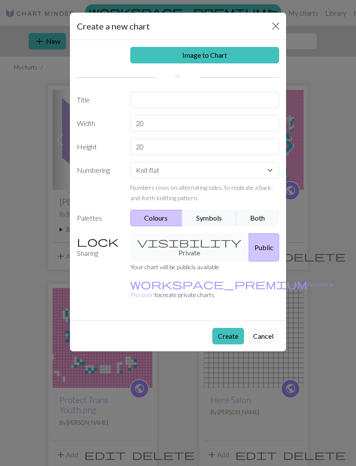
click at [248, 57] on link "Image to Chart" at bounding box center [205, 55] width 150 height 17
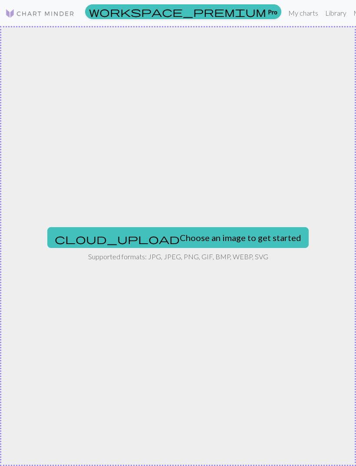
click at [167, 236] on button "cloud_upload Choose an image to get started" at bounding box center [178, 237] width 262 height 21
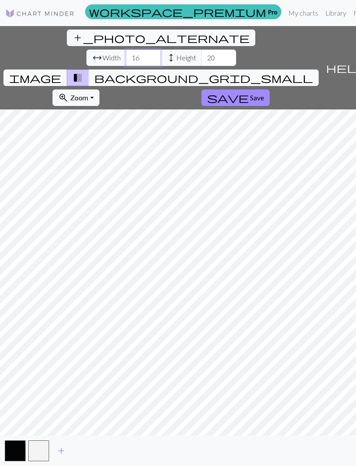
click at [126, 50] on input "16" at bounding box center [143, 58] width 35 height 17
type input "1"
type input "75"
click at [202, 50] on input "20" at bounding box center [219, 58] width 35 height 17
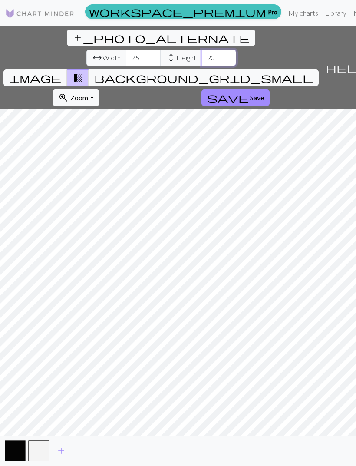
type input "2"
type input "180"
click at [126, 50] on input "75" at bounding box center [143, 58] width 35 height 17
type input "7"
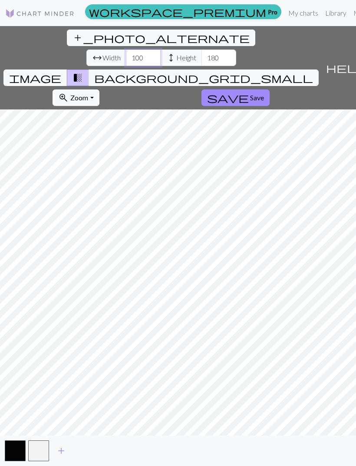
type input "100"
click at [202, 50] on input "180" at bounding box center [219, 58] width 35 height 17
type input "1"
type input "200"
click at [126, 50] on input "100" at bounding box center [143, 58] width 35 height 17
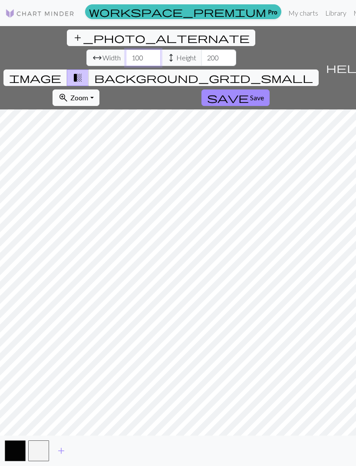
click at [126, 50] on input "100" at bounding box center [143, 58] width 35 height 17
type input "1"
type input "125"
click at [202, 50] on input "200" at bounding box center [219, 58] width 35 height 17
type input "2"
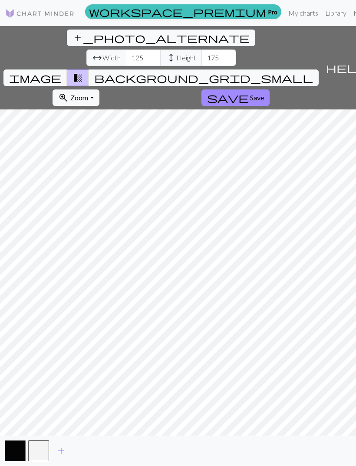
click at [260, 72] on span "background_grid_small" at bounding box center [203, 78] width 219 height 12
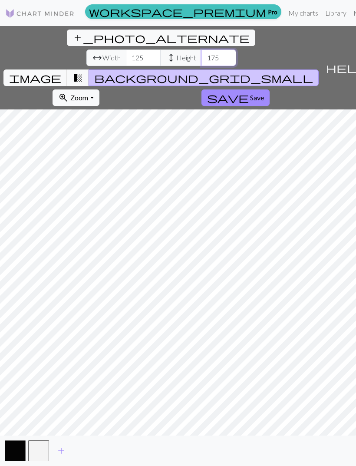
click at [202, 50] on input "175" at bounding box center [219, 58] width 35 height 17
type input "1"
type input "2"
click at [202, 50] on input "200" at bounding box center [219, 58] width 35 height 17
type input "2"
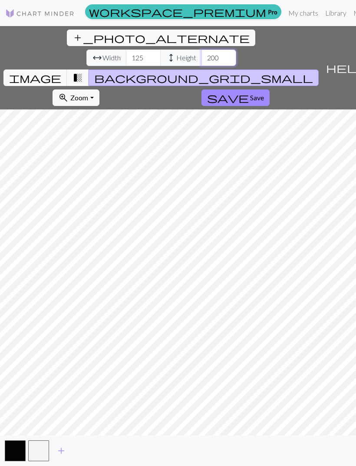
type input "200"
click at [202, 90] on button "save Save" at bounding box center [236, 98] width 68 height 17
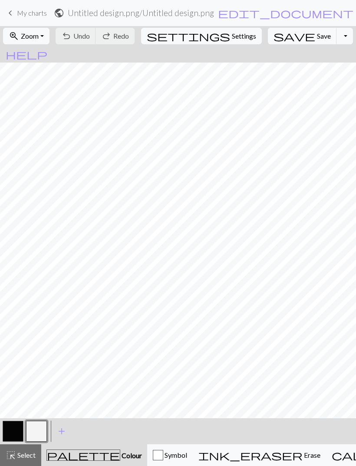
click at [188, 16] on h2 "Untitled design.png / Untitled design.png" at bounding box center [141, 13] width 147 height 10
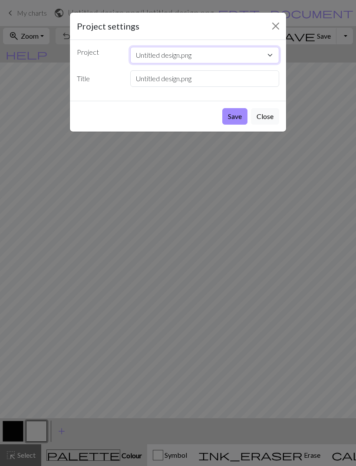
click at [230, 59] on select "Untitled design.png Ethel Cain Logo Protect Trans Youth.png Protect Trans Youth…" at bounding box center [205, 55] width 150 height 17
select select "68b398663eea154e62411325"
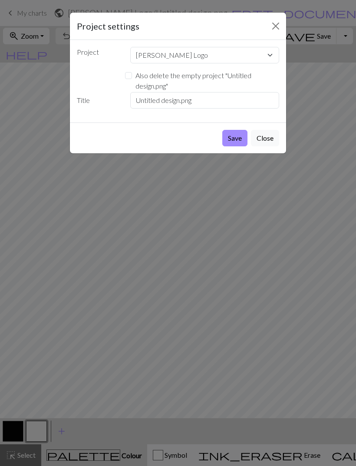
click at [216, 76] on label "Also delete the empty project " Untitled design.png "" at bounding box center [208, 80] width 144 height 21
click at [132, 76] on input "Also delete the empty project " Untitled design.png "" at bounding box center [128, 75] width 7 height 7
checkbox input "true"
click at [214, 104] on input "Untitled design.png" at bounding box center [205, 100] width 150 height 17
type input "U"
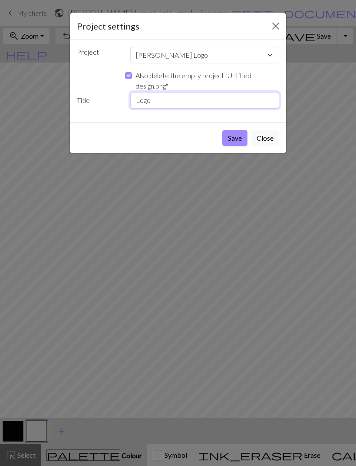
type input "Logo"
click at [237, 131] on button "Save" at bounding box center [235, 138] width 25 height 17
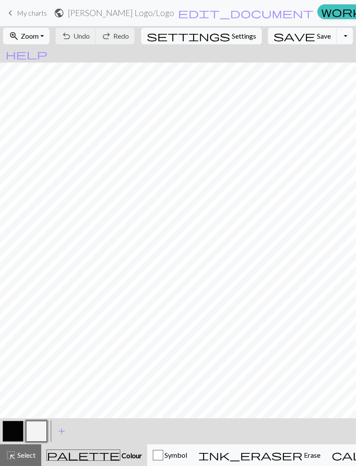
click at [337, 37] on button "Toggle Dropdown" at bounding box center [345, 36] width 17 height 17
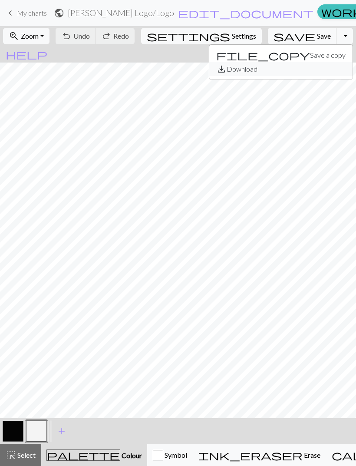
click at [290, 71] on button "save_alt Download" at bounding box center [281, 69] width 143 height 14
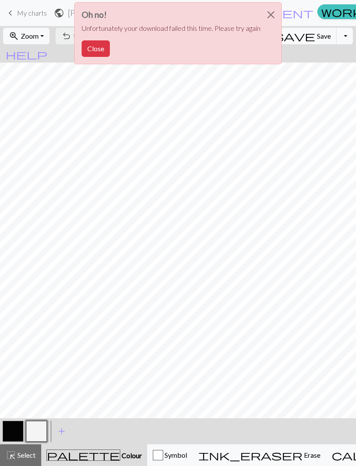
click at [104, 50] on button "Close" at bounding box center [96, 48] width 28 height 17
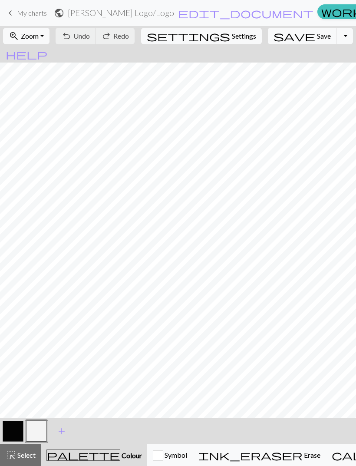
click at [232, 40] on span "Settings" at bounding box center [244, 36] width 24 height 10
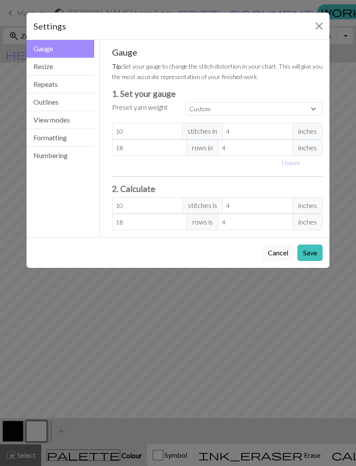
click at [72, 156] on button "Numbering" at bounding box center [61, 155] width 68 height 17
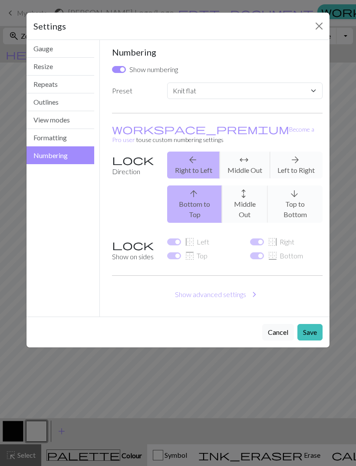
click at [81, 137] on button "Formatting" at bounding box center [61, 138] width 68 height 18
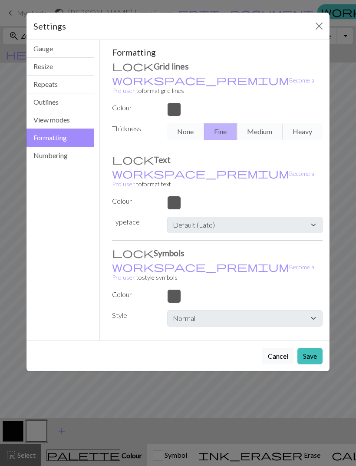
click at [79, 123] on button "View modes" at bounding box center [61, 120] width 68 height 18
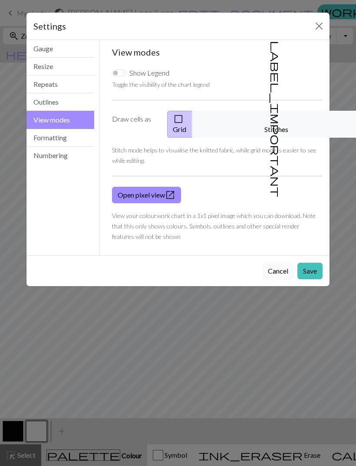
click at [73, 108] on button "Outlines" at bounding box center [61, 102] width 68 height 18
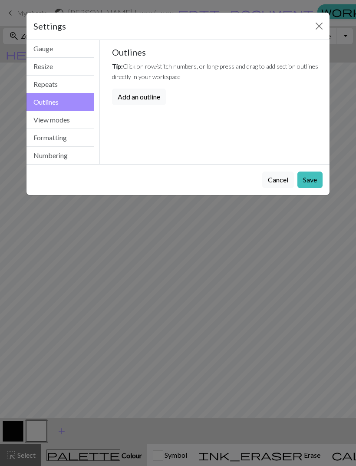
click at [73, 88] on button "Repeats" at bounding box center [61, 85] width 68 height 18
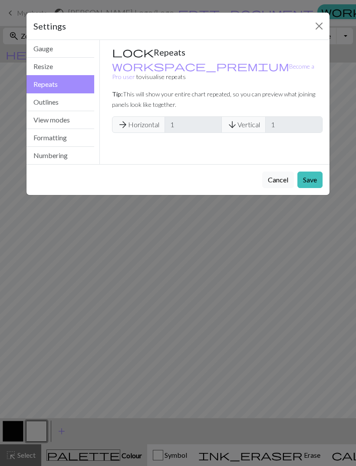
click at [79, 72] on button "Resize" at bounding box center [61, 67] width 68 height 18
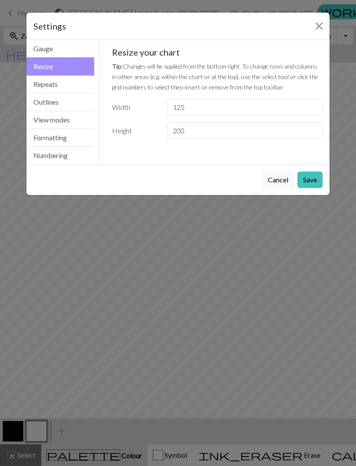
click at [83, 55] on button "Gauge" at bounding box center [61, 49] width 68 height 18
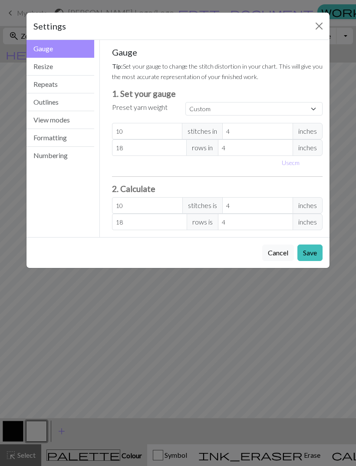
click at [308, 27] on div "Settings" at bounding box center [178, 26] width 303 height 27
click at [321, 26] on button "Close" at bounding box center [320, 26] width 14 height 14
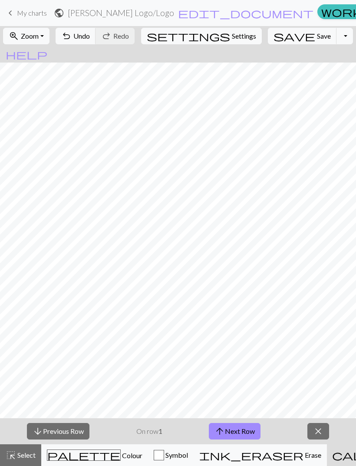
click at [319, 428] on span "close" at bounding box center [318, 432] width 10 height 12
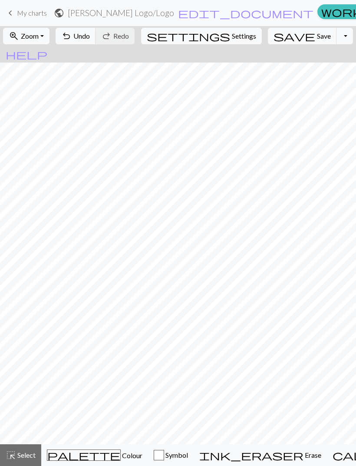
click at [19, 12] on span "My charts" at bounding box center [32, 13] width 30 height 8
click at [317, 34] on span "Save" at bounding box center [324, 36] width 14 height 8
click at [317, 37] on span "Save" at bounding box center [324, 36] width 14 height 8
click at [23, 14] on div "Chart saved Chart saved" at bounding box center [178, 34] width 356 height 69
click at [17, 13] on span "My charts" at bounding box center [32, 13] width 30 height 8
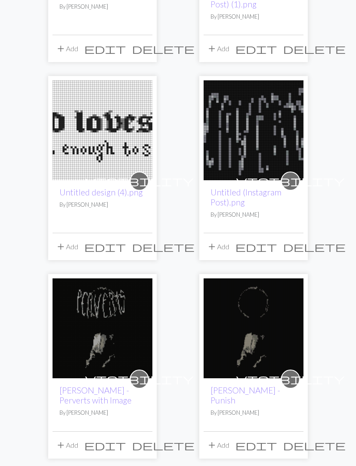
scroll to position [794, 0]
